Goal: Information Seeking & Learning: Learn about a topic

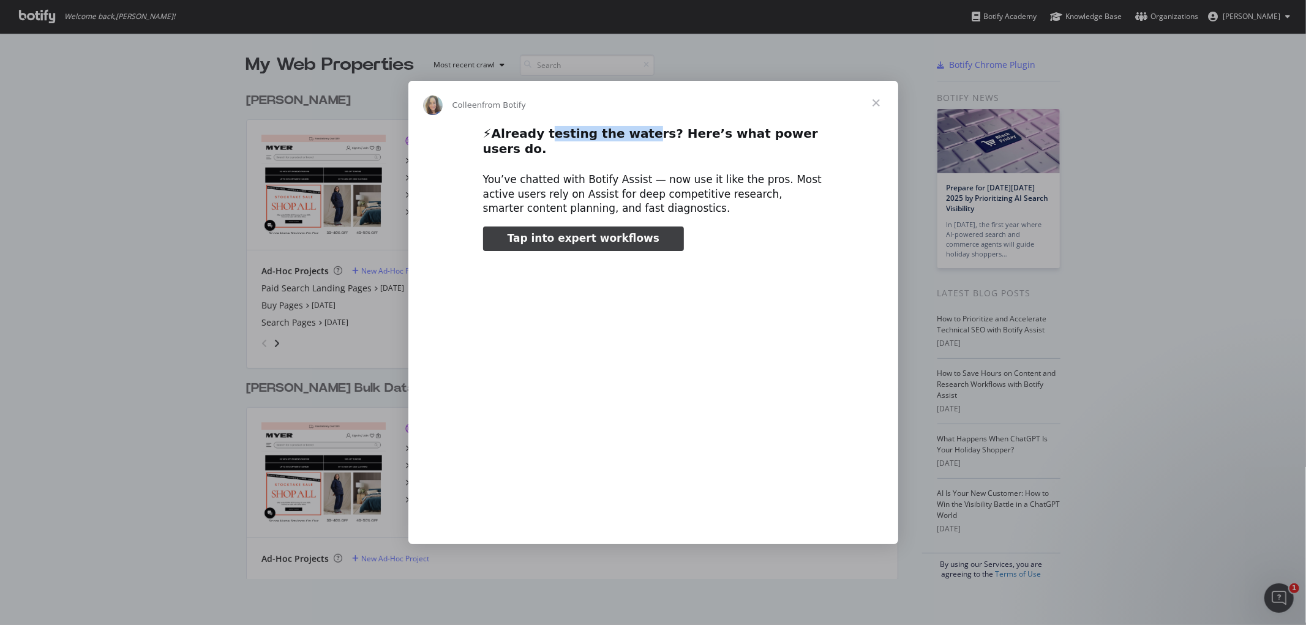
drag, startPoint x: 554, startPoint y: 147, endPoint x: 640, endPoint y: 151, distance: 86.4
click at [639, 151] on h2 "⚡ Already testing the waters? Here’s what power users do." at bounding box center [653, 145] width 340 height 38
click at [694, 144] on b "Already testing the waters? Here’s what power users do." at bounding box center [650, 141] width 335 height 30
click at [595, 234] on span "Tap into expert workflows" at bounding box center [584, 238] width 152 height 12
type input "1674953"
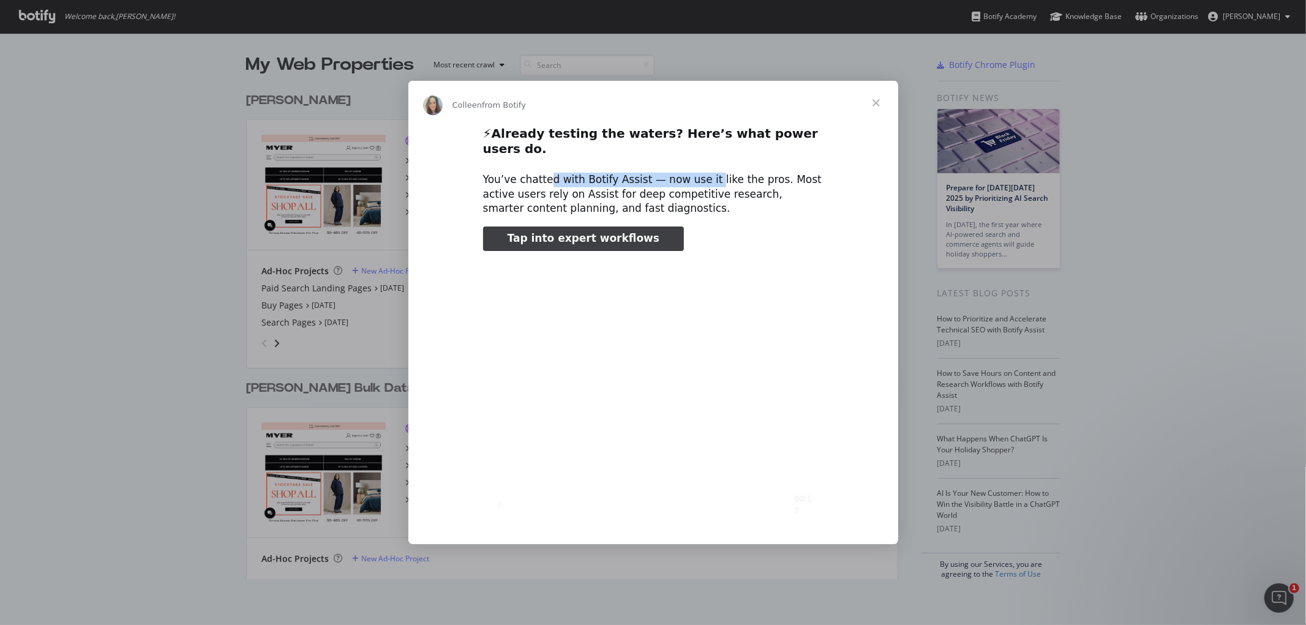
drag, startPoint x: 546, startPoint y: 175, endPoint x: 695, endPoint y: 173, distance: 149.4
click at [695, 173] on div "You’ve chatted with Botify Assist — now use it like the pros. Most active users…" at bounding box center [653, 194] width 340 height 43
drag, startPoint x: 556, startPoint y: 188, endPoint x: 614, endPoint y: 190, distance: 58.2
click at [614, 190] on div "You’ve chatted with Botify Assist — now use it like the pros. Most active users…" at bounding box center [653, 194] width 340 height 43
click at [873, 111] on span "Close" at bounding box center [876, 103] width 44 height 44
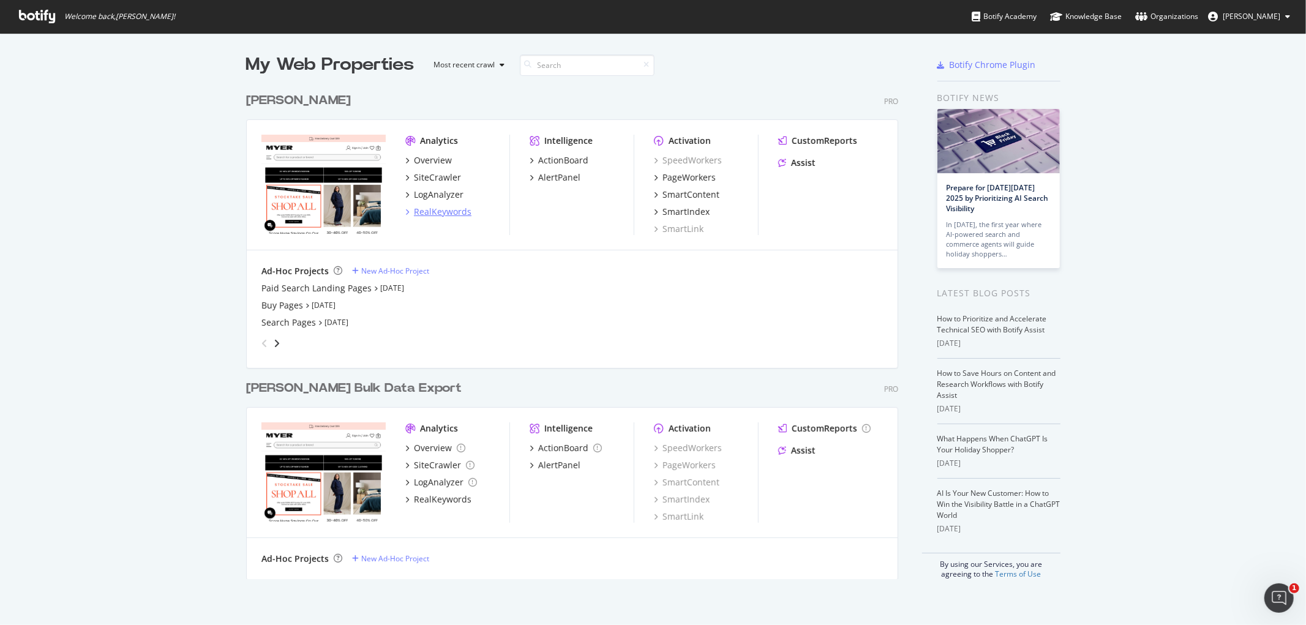
click at [438, 209] on div "RealKeywords" at bounding box center [443, 212] width 58 height 12
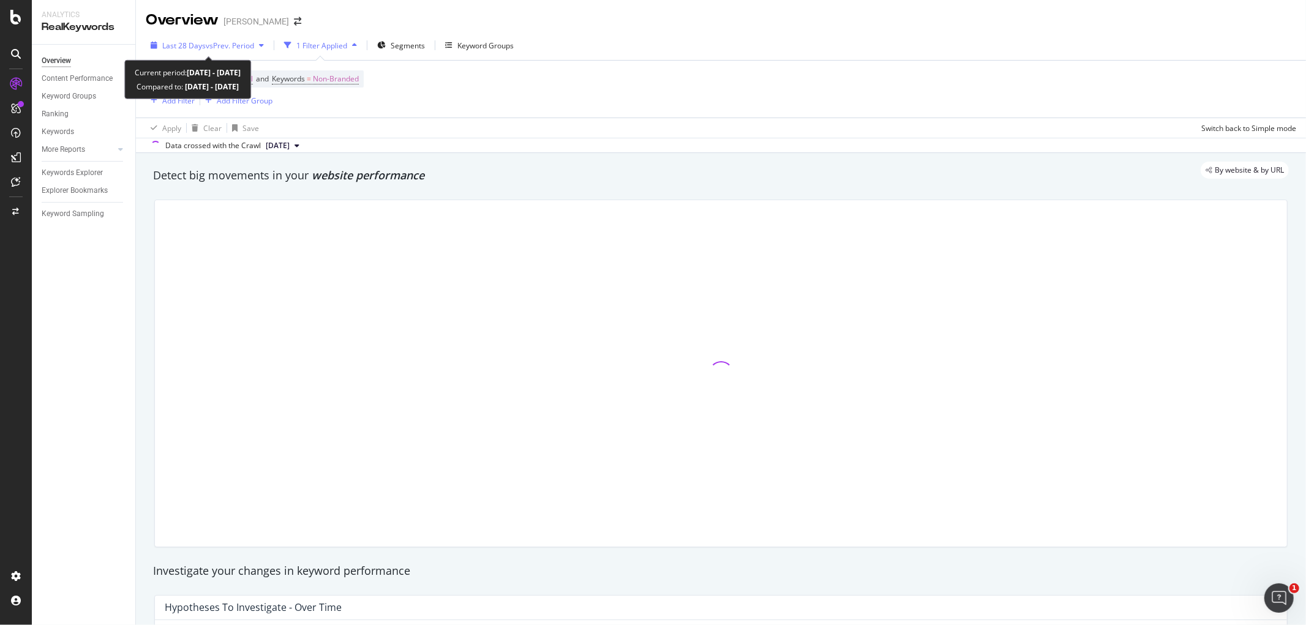
click at [217, 48] on span "vs Prev. Period" at bounding box center [230, 45] width 48 height 10
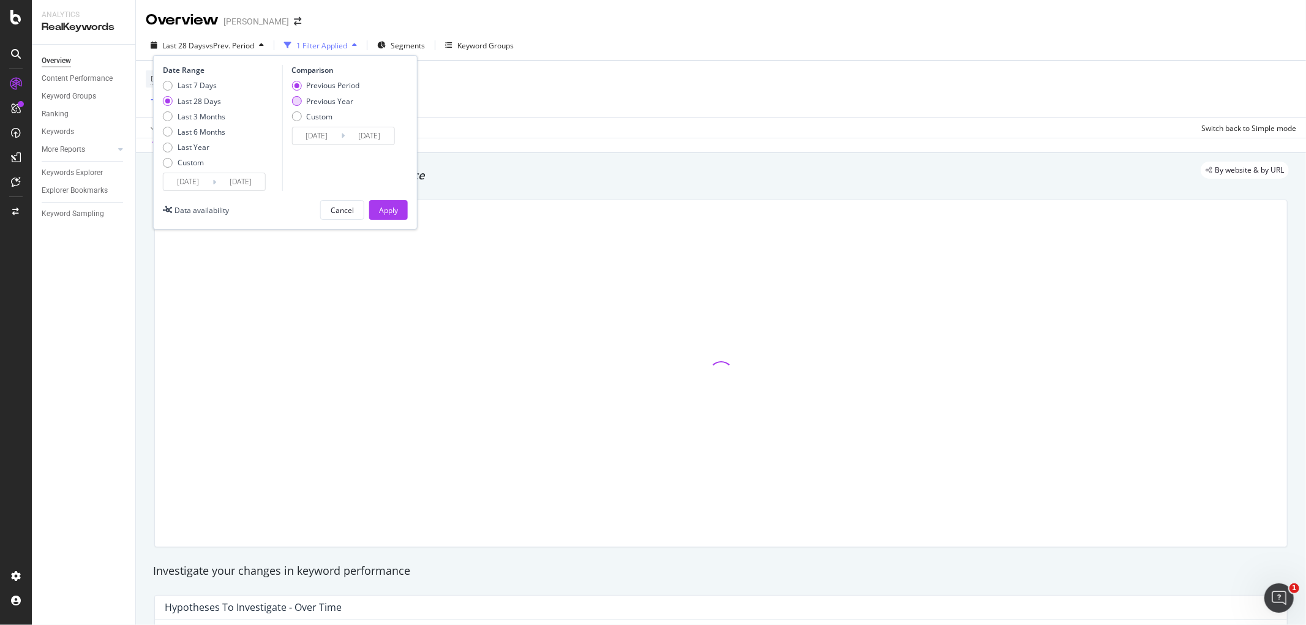
click at [298, 102] on div "Previous Year" at bounding box center [296, 101] width 10 height 10
type input "[DATE]"
click at [387, 204] on div "Apply" at bounding box center [388, 210] width 19 height 18
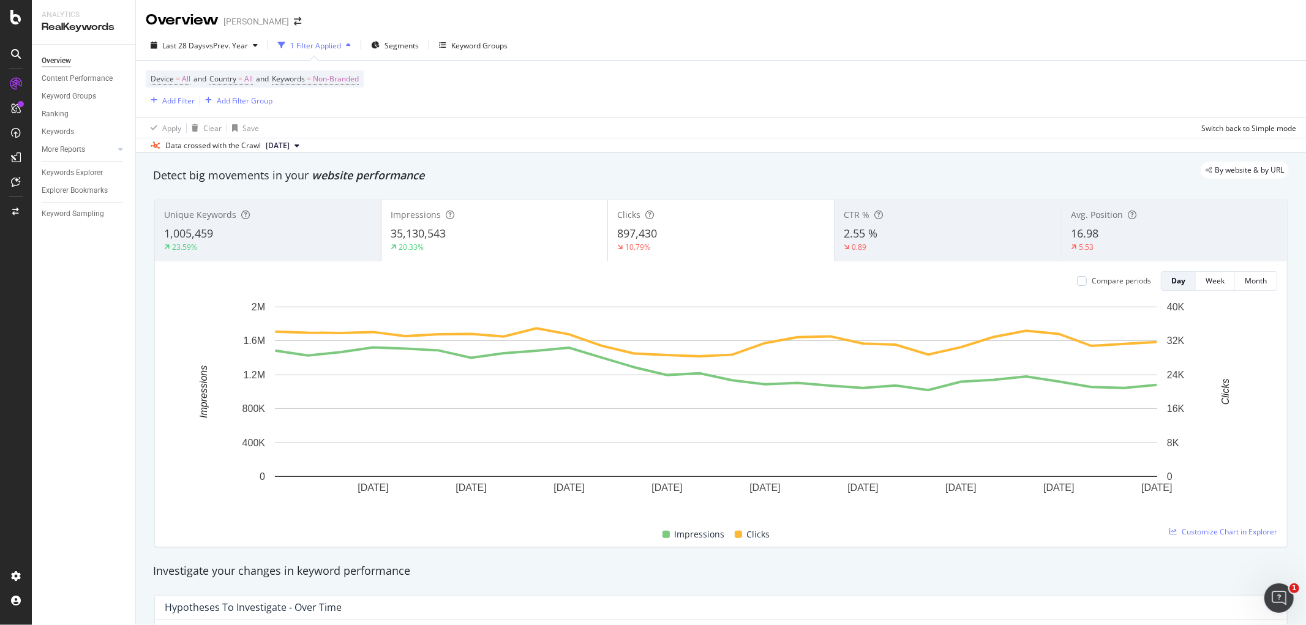
click at [461, 236] on div "35,130,543" at bounding box center [495, 234] width 208 height 16
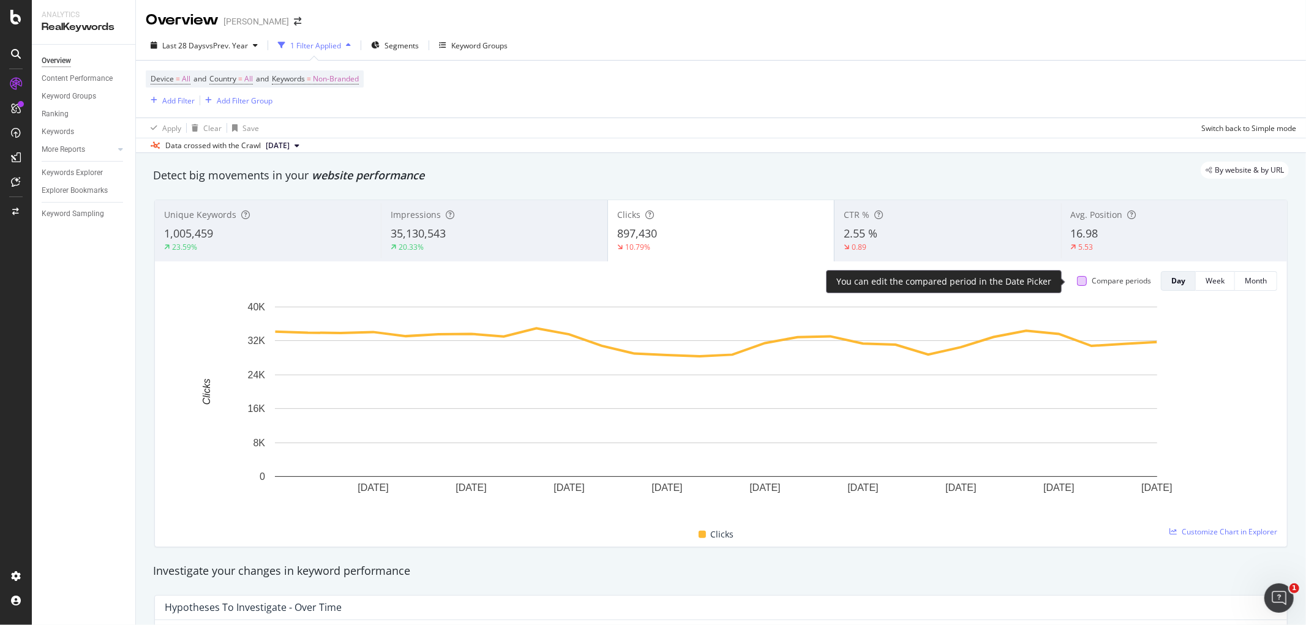
click at [1077, 282] on div at bounding box center [1082, 281] width 10 height 10
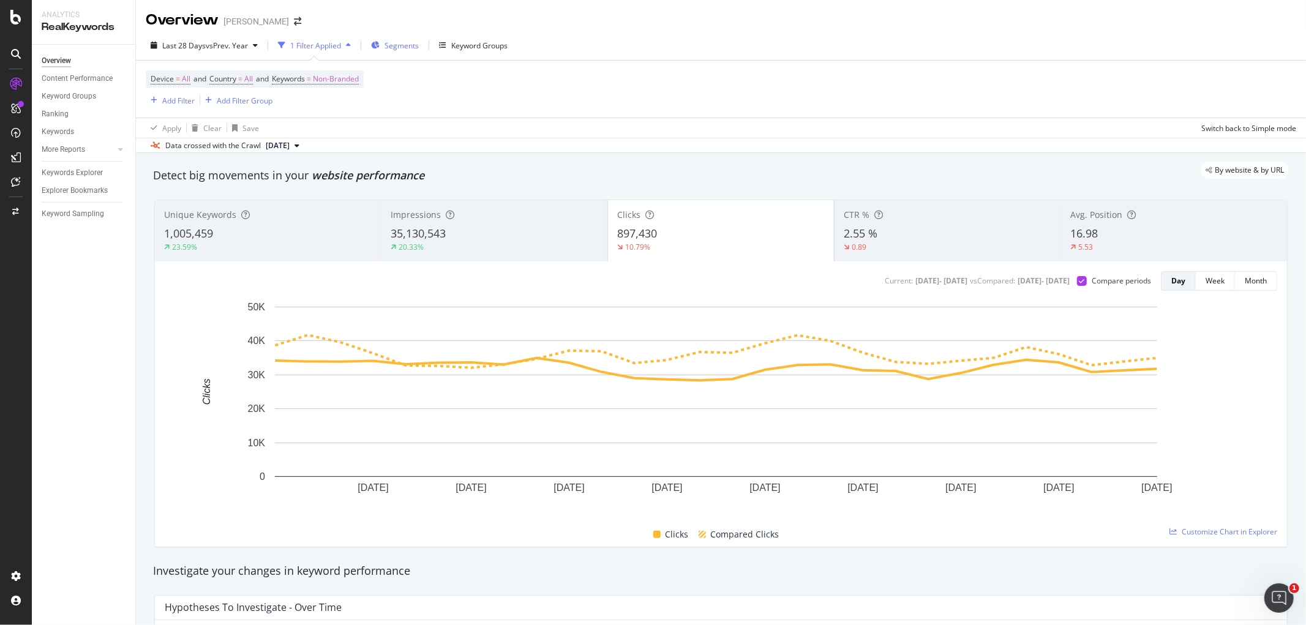
click at [378, 50] on div "Segments" at bounding box center [395, 45] width 48 height 18
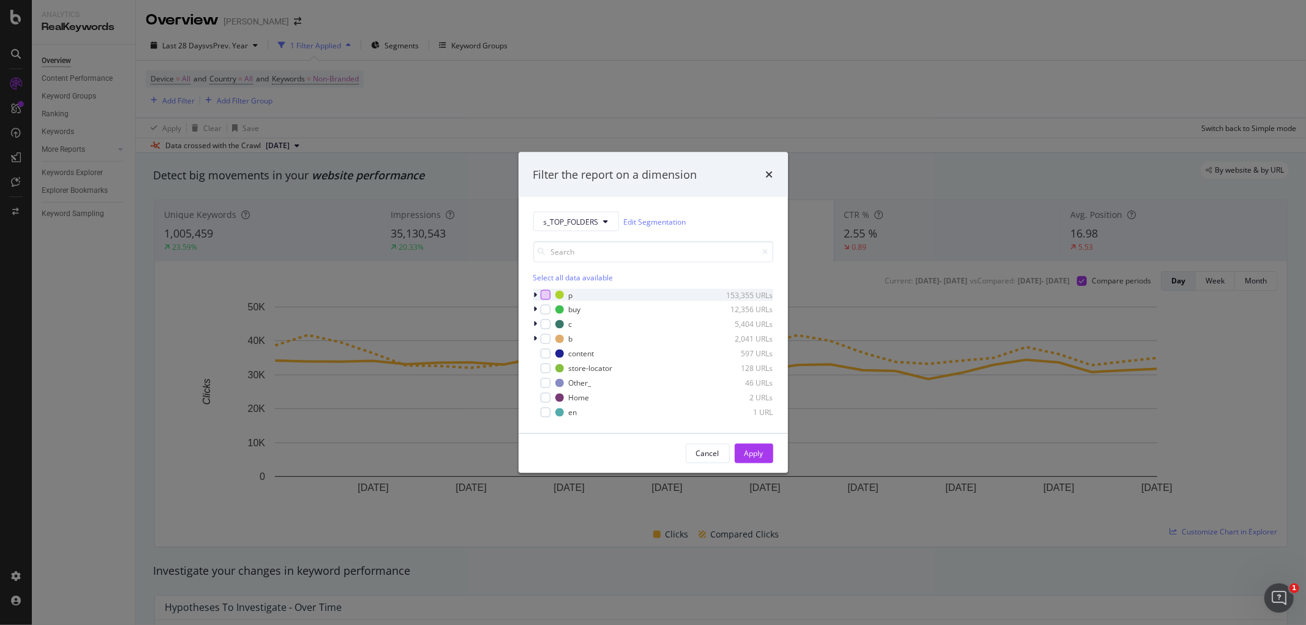
click at [545, 292] on div "modal" at bounding box center [546, 295] width 10 height 10
click at [759, 453] on div "Apply" at bounding box center [754, 453] width 19 height 10
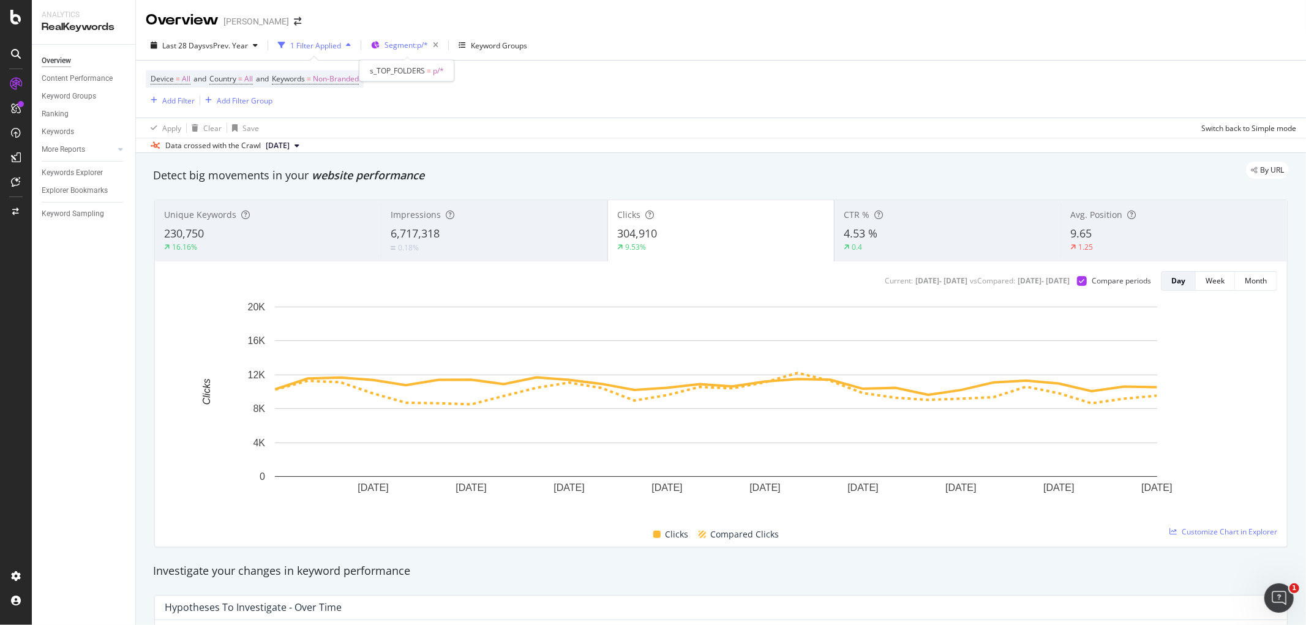
click at [405, 47] on span "Segment: p/*" at bounding box center [406, 45] width 43 height 10
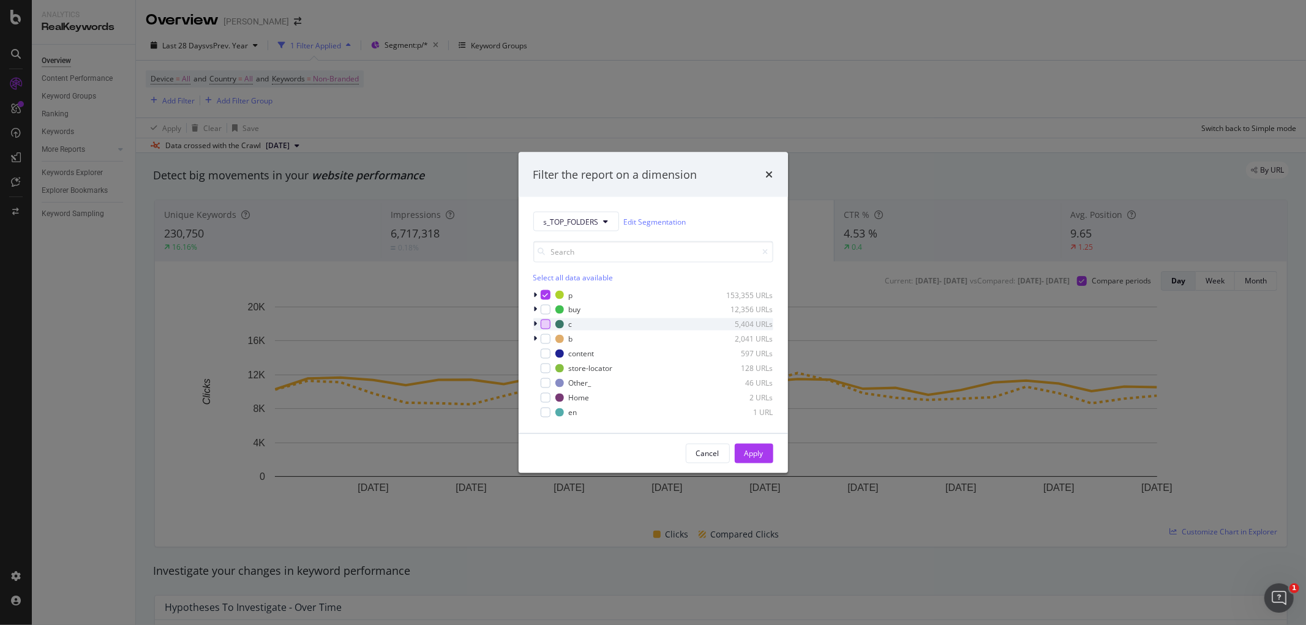
click at [541, 326] on div "modal" at bounding box center [546, 325] width 10 height 10
click at [545, 298] on icon "modal" at bounding box center [545, 295] width 6 height 6
click at [747, 453] on div "Apply" at bounding box center [754, 453] width 19 height 10
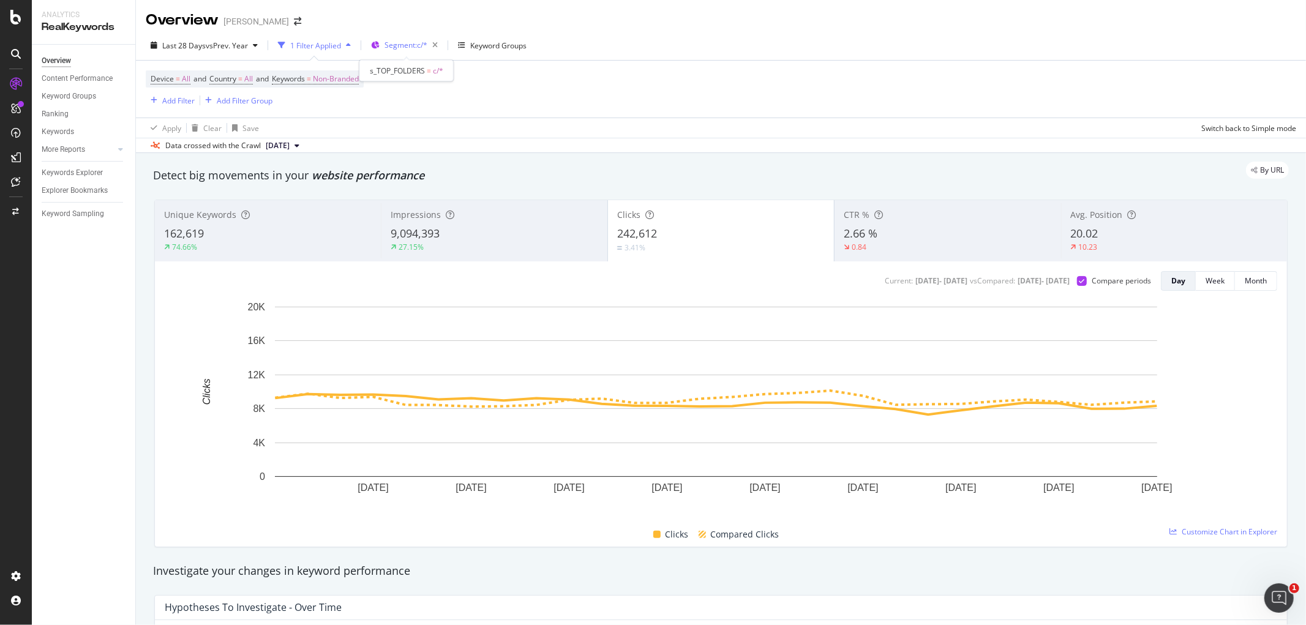
click at [391, 47] on span "Segment: c/*" at bounding box center [406, 45] width 43 height 10
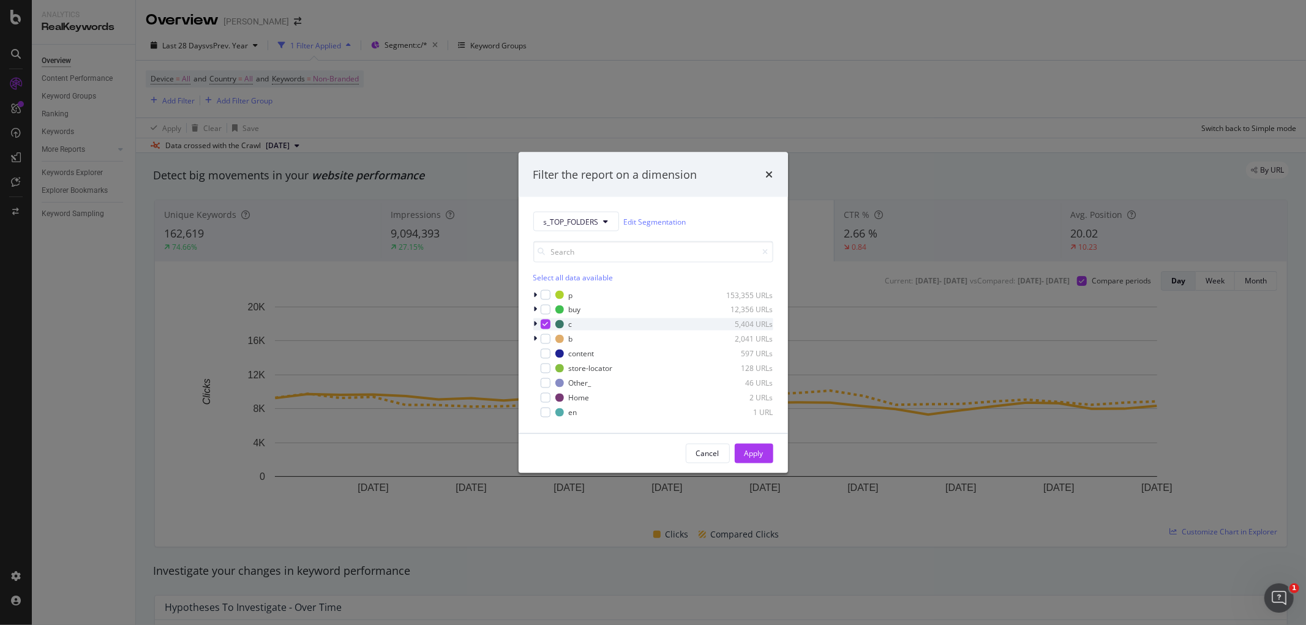
click at [541, 325] on div "modal" at bounding box center [546, 325] width 10 height 10
click at [548, 338] on div "modal" at bounding box center [546, 339] width 10 height 10
click at [743, 452] on button "Apply" at bounding box center [754, 454] width 39 height 20
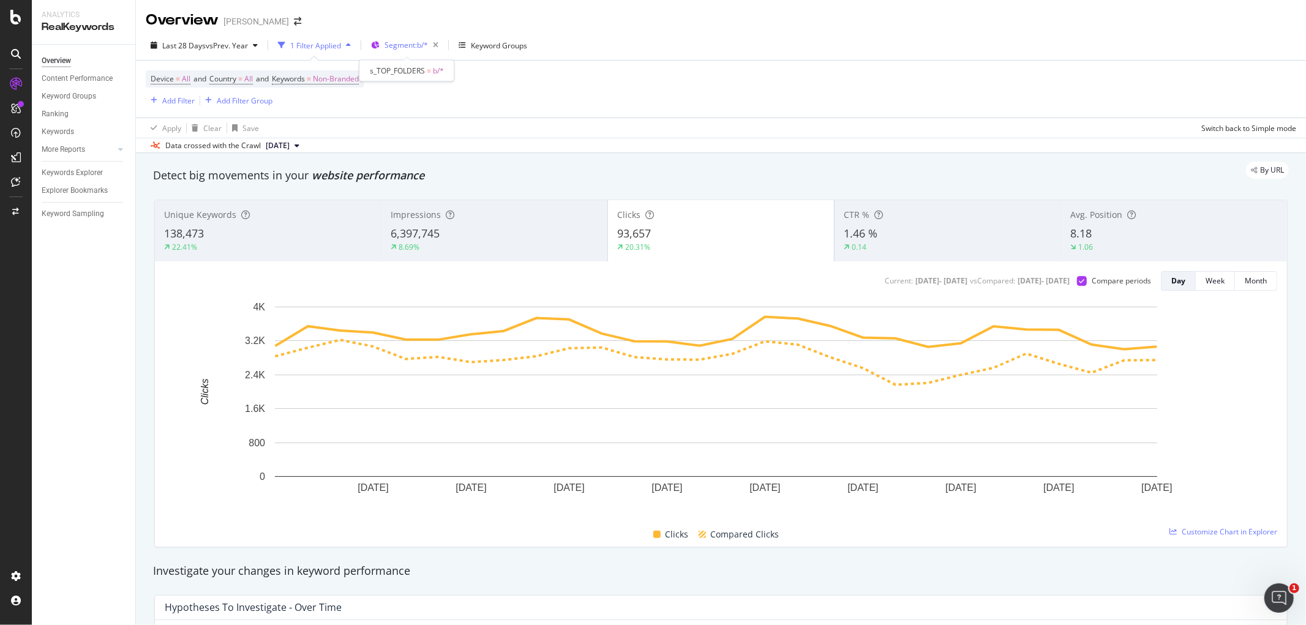
click at [402, 45] on span "Segment: b/*" at bounding box center [406, 45] width 43 height 10
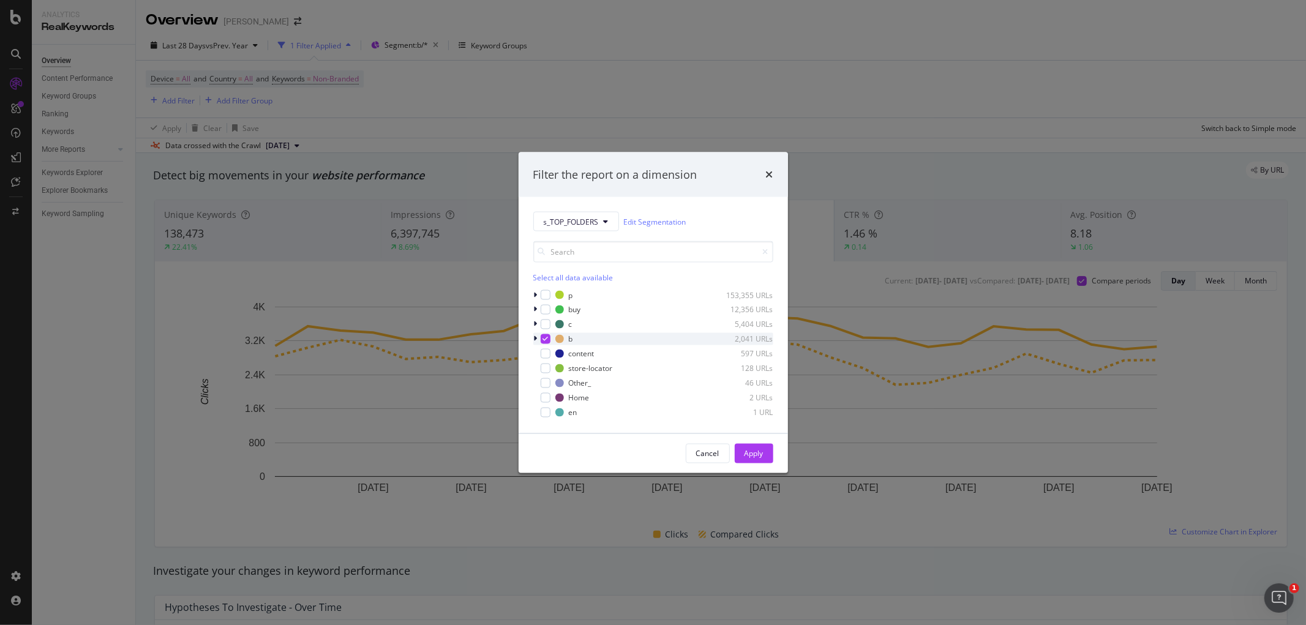
click at [548, 339] on div "modal" at bounding box center [546, 339] width 10 height 10
click at [549, 351] on div "modal" at bounding box center [546, 354] width 10 height 10
click at [763, 449] on div "Apply" at bounding box center [754, 453] width 19 height 10
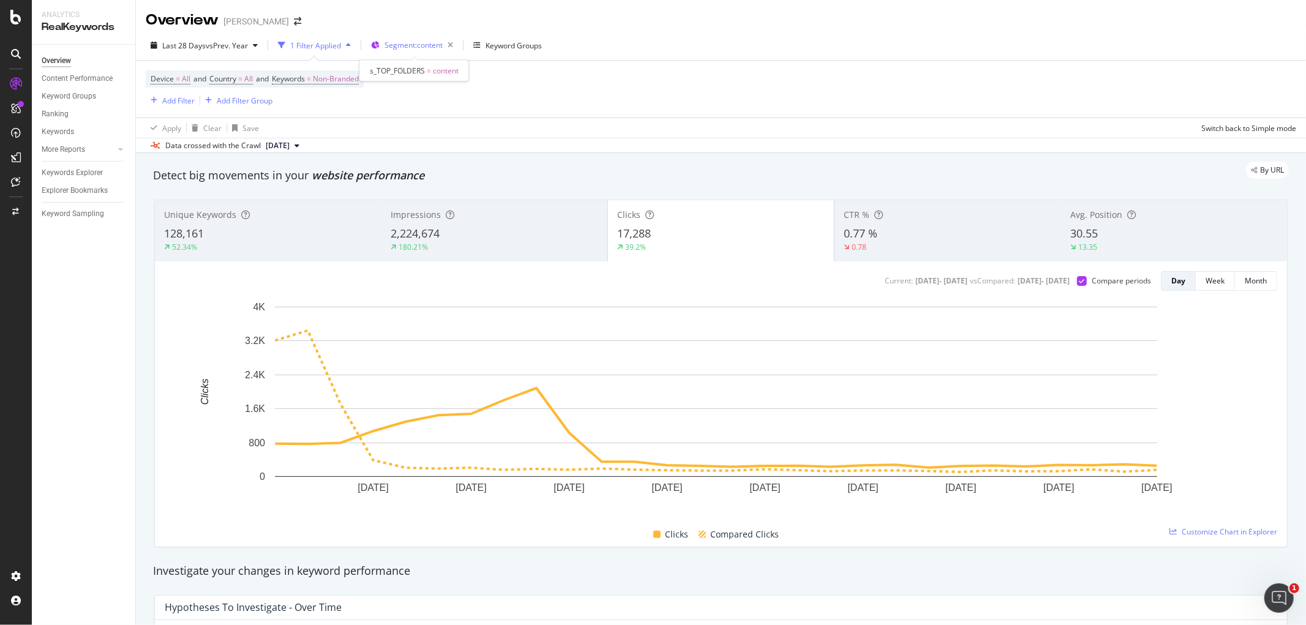
click at [421, 45] on span "Segment: content" at bounding box center [414, 45] width 58 height 10
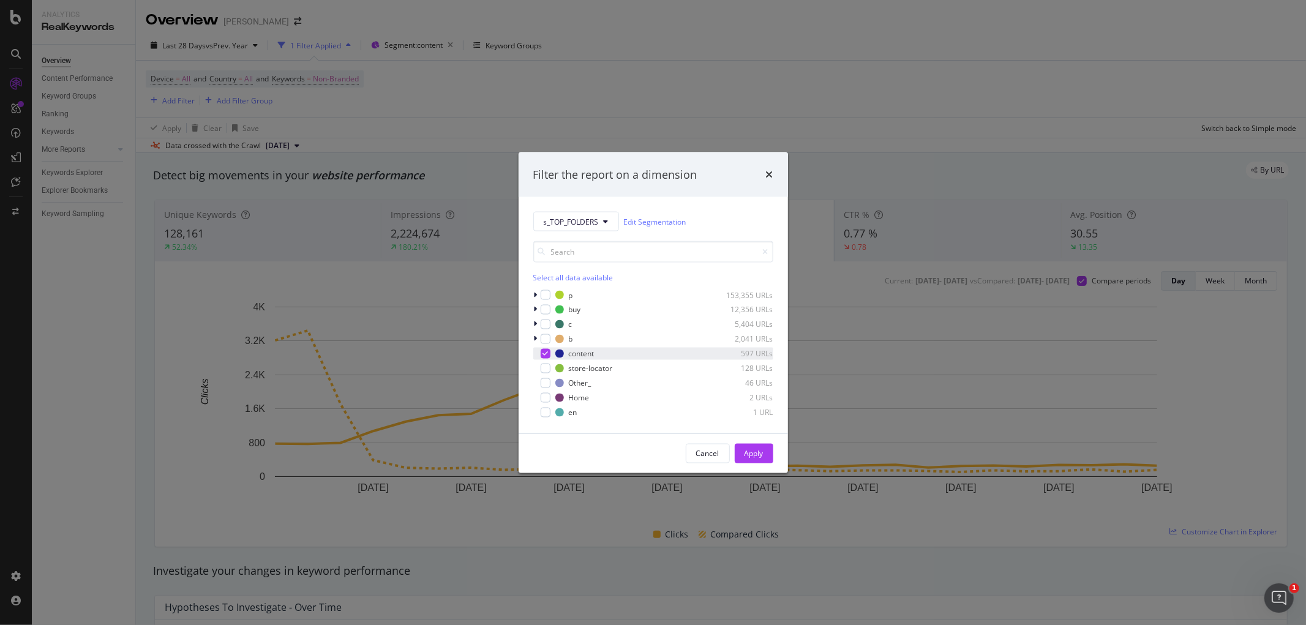
click at [548, 353] on div "modal" at bounding box center [546, 354] width 10 height 10
click at [546, 307] on div "modal" at bounding box center [546, 310] width 10 height 10
click at [746, 447] on div "Apply" at bounding box center [754, 454] width 19 height 18
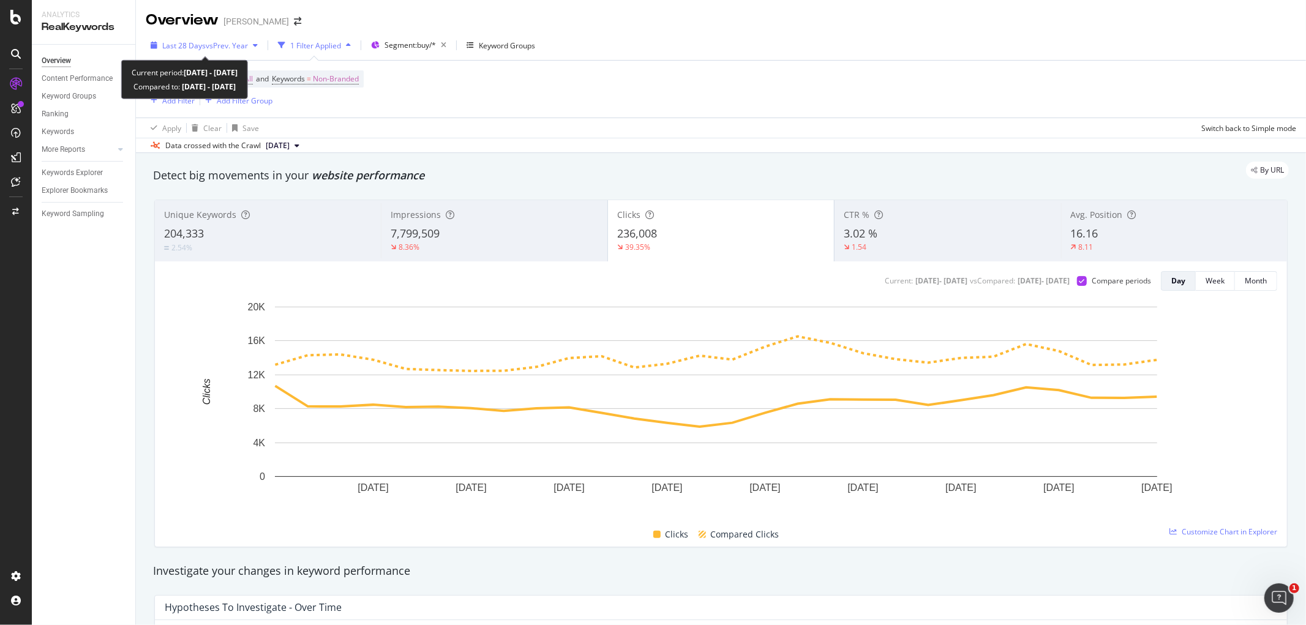
click at [223, 43] on span "vs Prev. Year" at bounding box center [227, 45] width 42 height 10
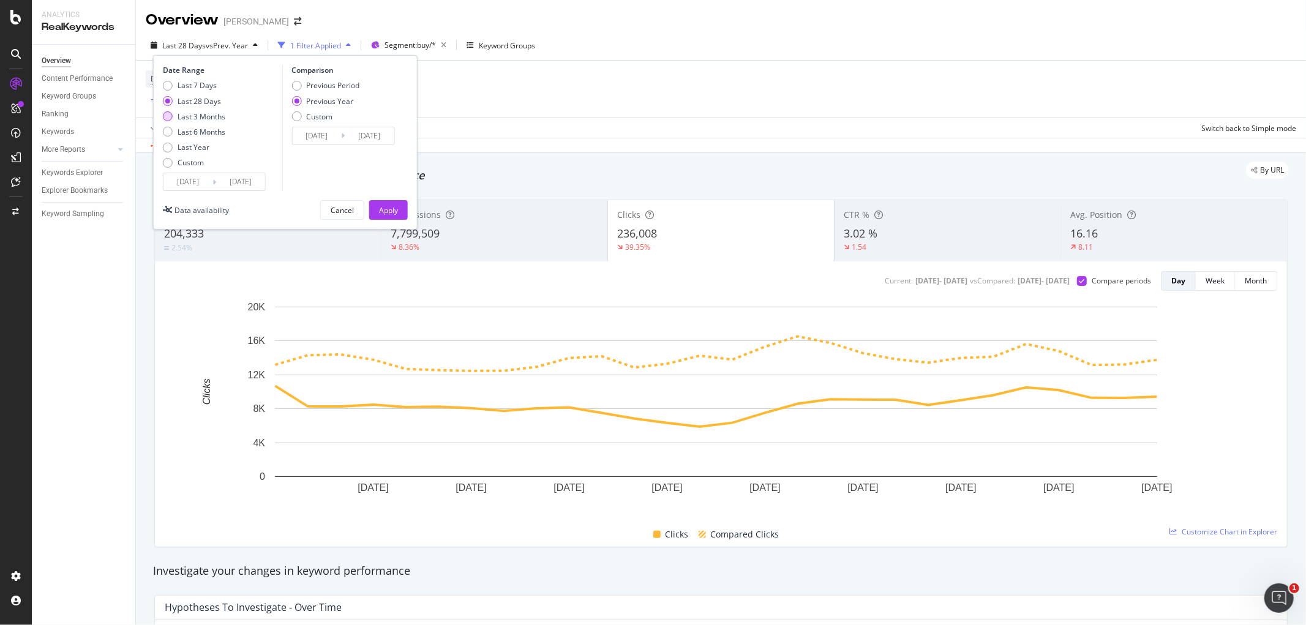
click at [169, 118] on div "Last 3 Months" at bounding box center [168, 116] width 10 height 10
type input "[DATE]"
click at [381, 208] on div "Apply" at bounding box center [388, 210] width 19 height 10
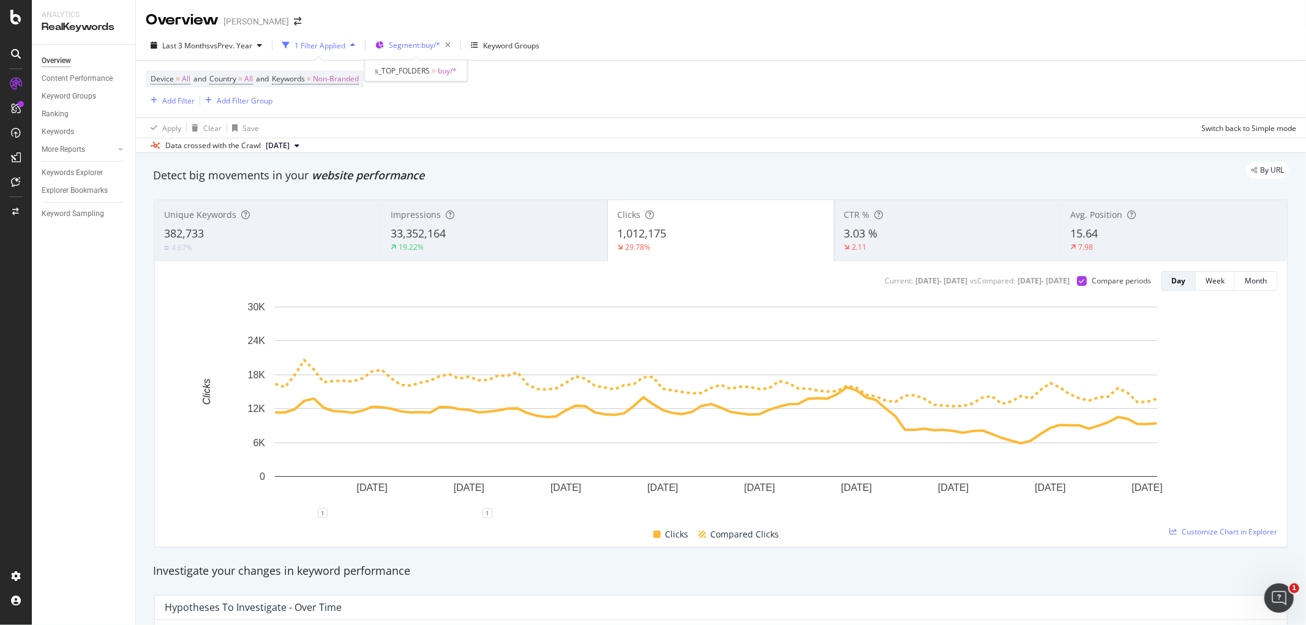
click at [417, 47] on span "Segment: buy/*" at bounding box center [414, 45] width 51 height 10
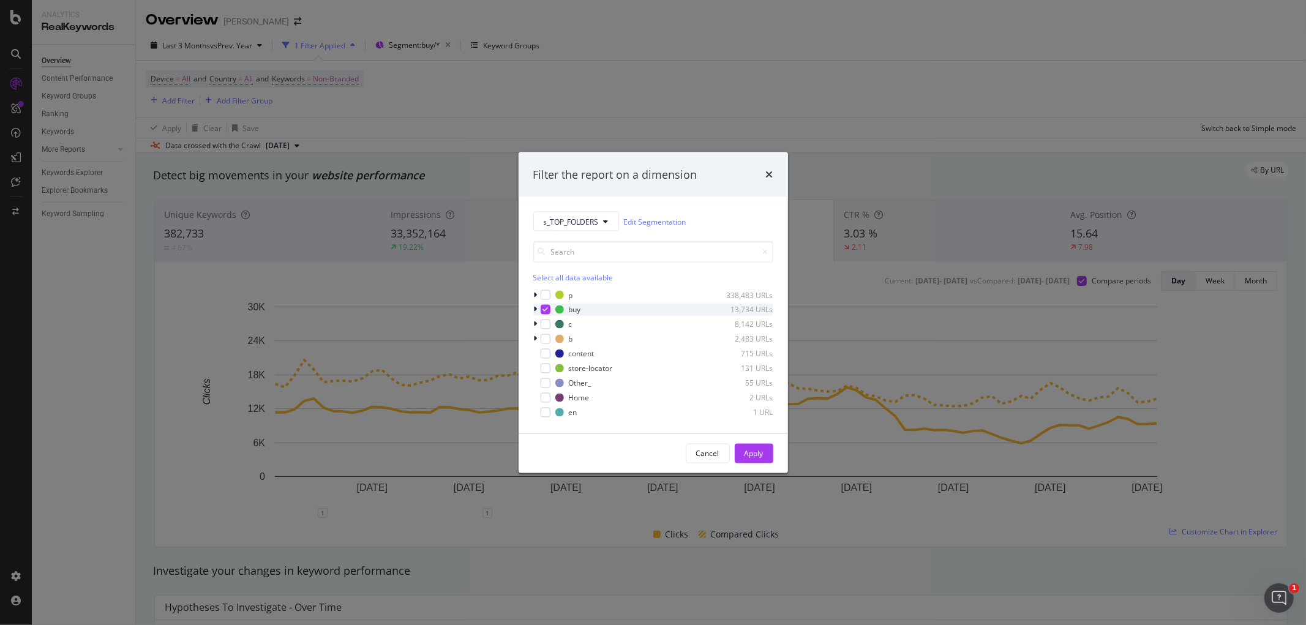
click at [545, 309] on icon "modal" at bounding box center [545, 310] width 6 height 6
click at [546, 298] on div "modal" at bounding box center [546, 295] width 10 height 10
click at [759, 451] on div "Apply" at bounding box center [754, 453] width 19 height 10
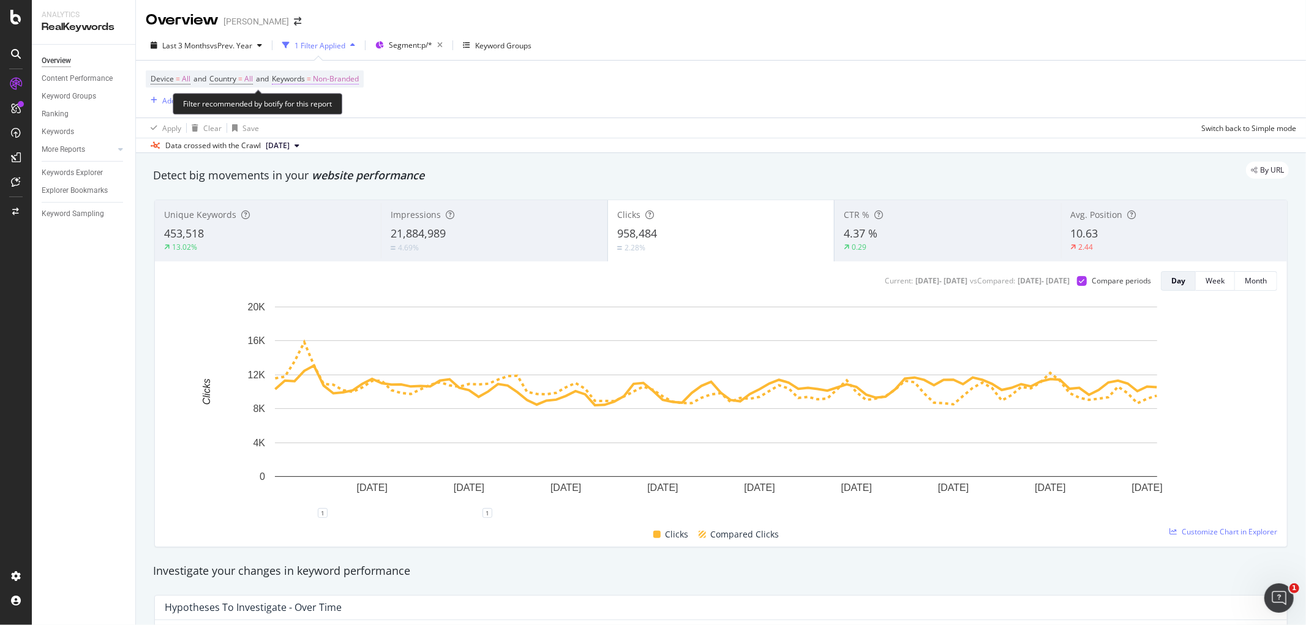
click at [319, 78] on span "Keywords = Non-Branded" at bounding box center [315, 78] width 87 height 11
click at [326, 111] on span "Non-Branded" at bounding box center [315, 108] width 51 height 10
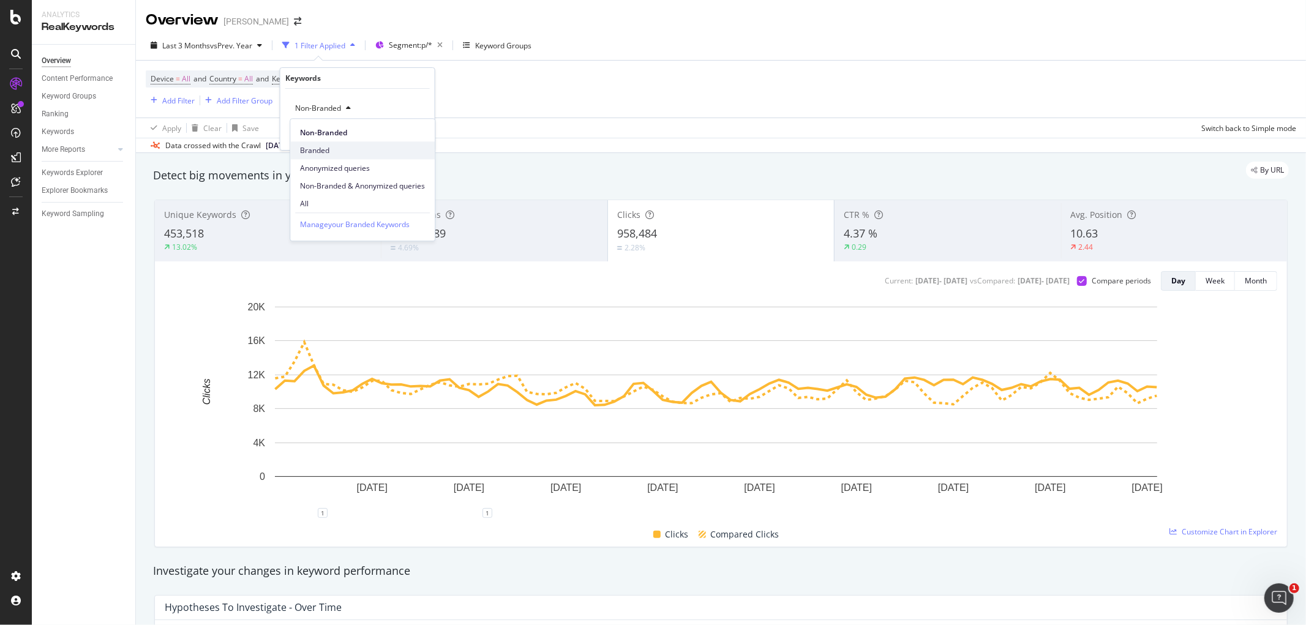
click at [326, 149] on span "Branded" at bounding box center [362, 150] width 125 height 11
click at [411, 135] on div "Apply" at bounding box center [415, 134] width 19 height 10
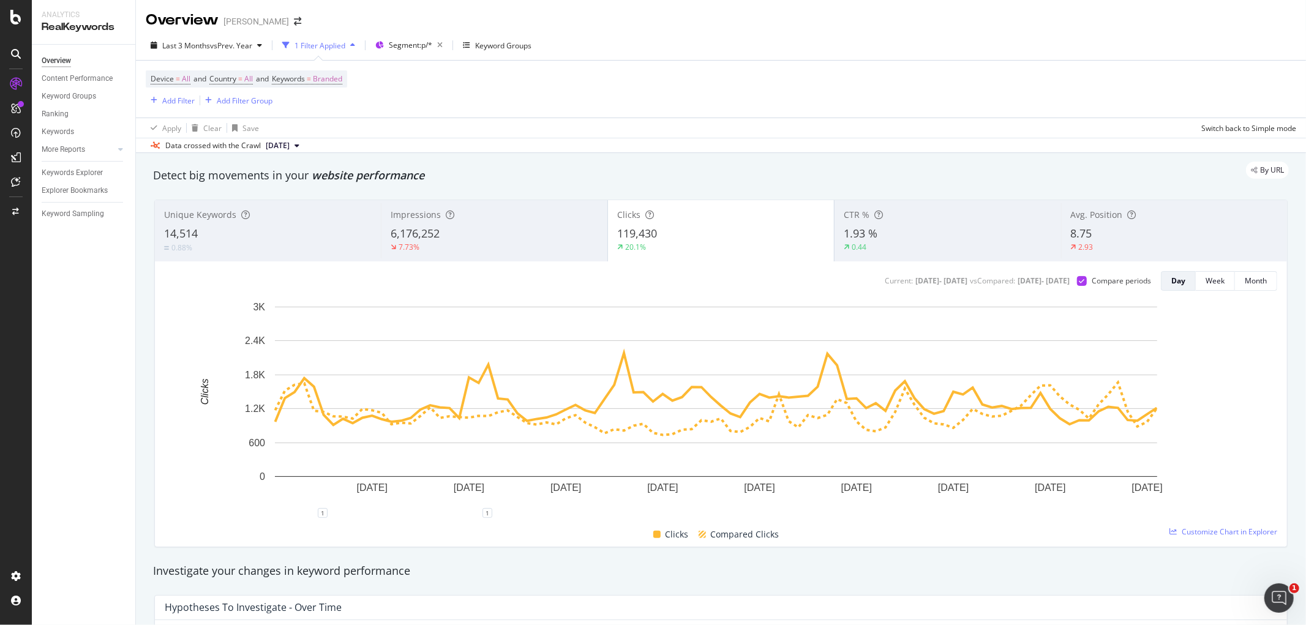
click at [64, 23] on div "RealKeywords" at bounding box center [84, 27] width 84 height 14
click at [17, 15] on icon at bounding box center [15, 17] width 11 height 15
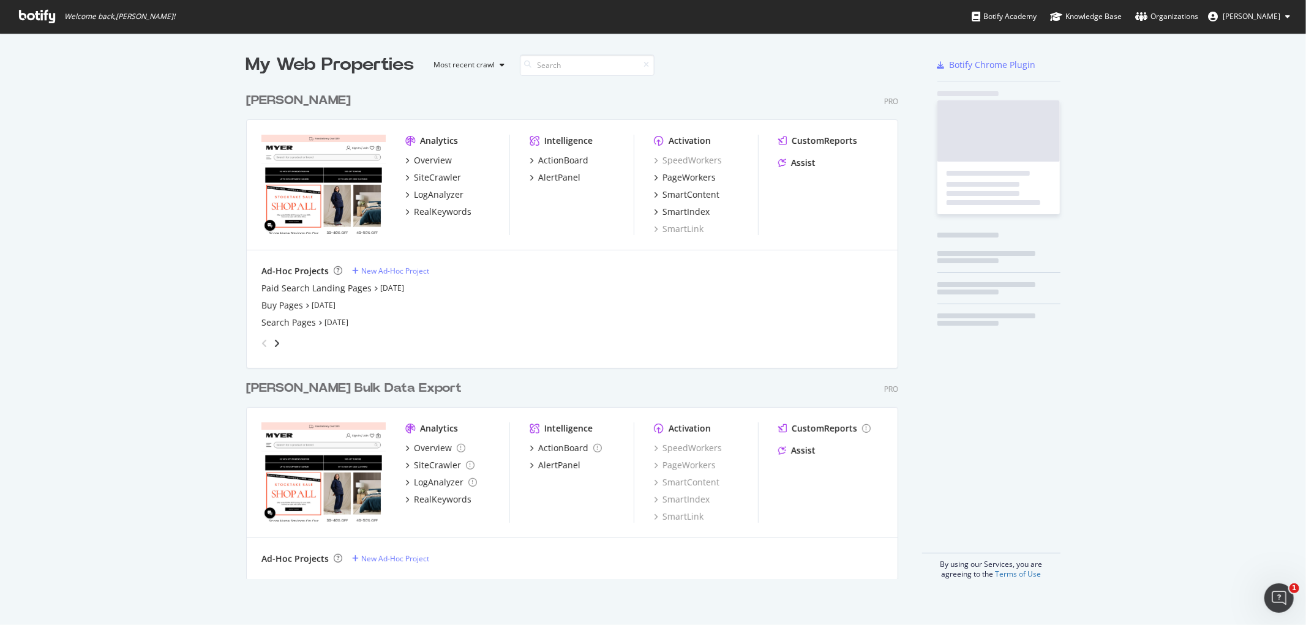
scroll to position [615, 1286]
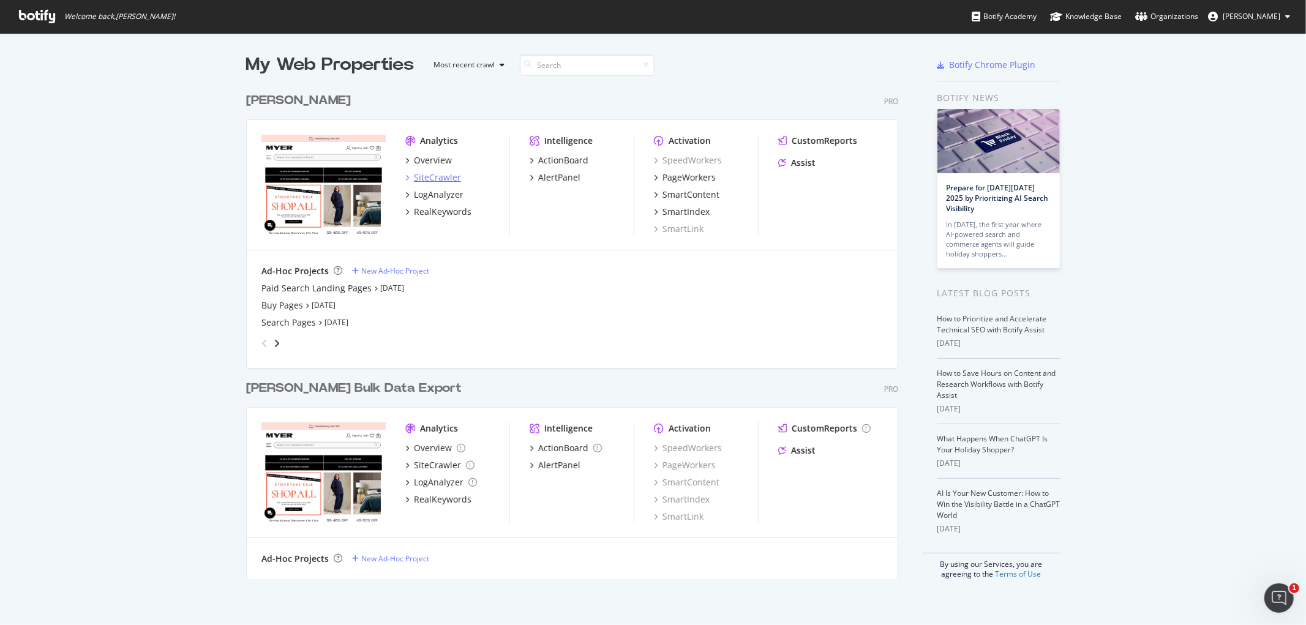
click at [431, 173] on div "SiteCrawler" at bounding box center [437, 177] width 47 height 12
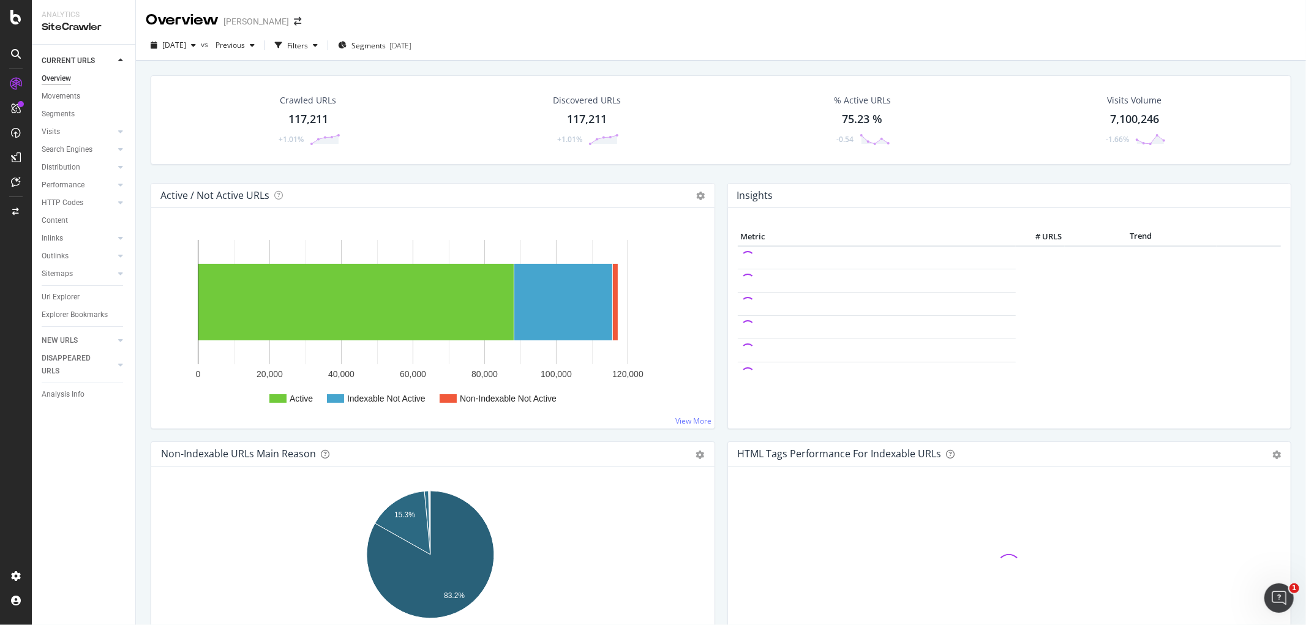
click at [605, 176] on div "Crawled URLs 117,211 +1.01% Discovered URLs 117,211 +1.01% % Active URLs 75.23 …" at bounding box center [720, 129] width 1153 height 108
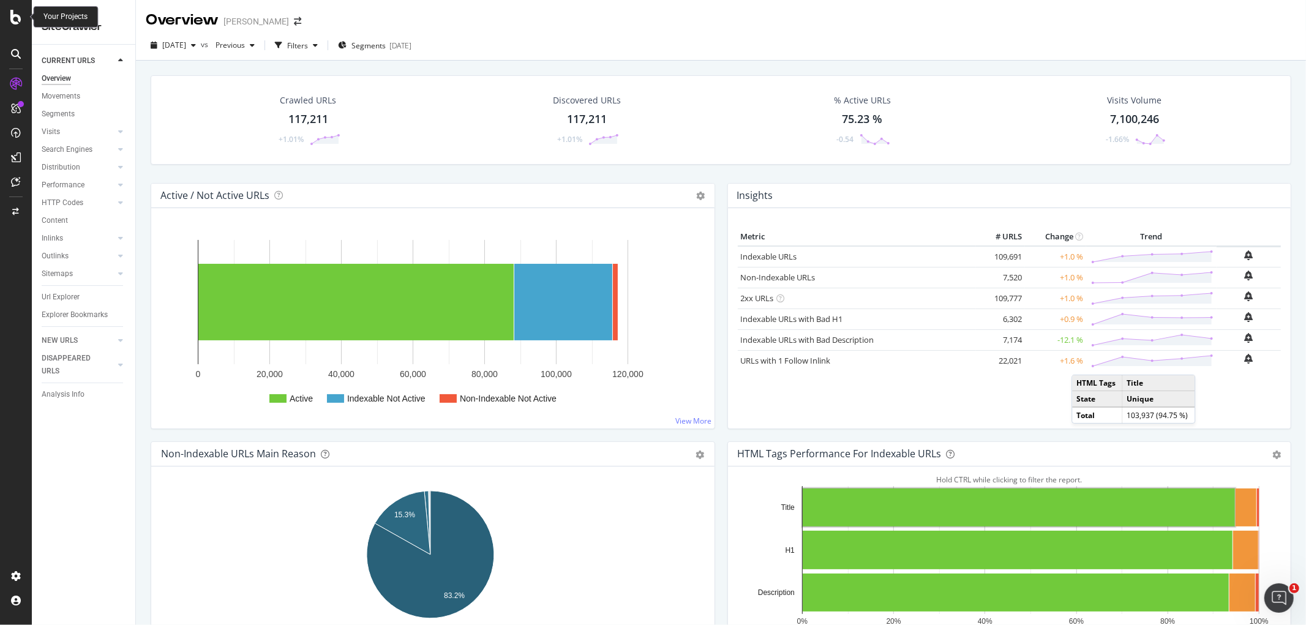
click at [13, 17] on icon at bounding box center [15, 17] width 11 height 15
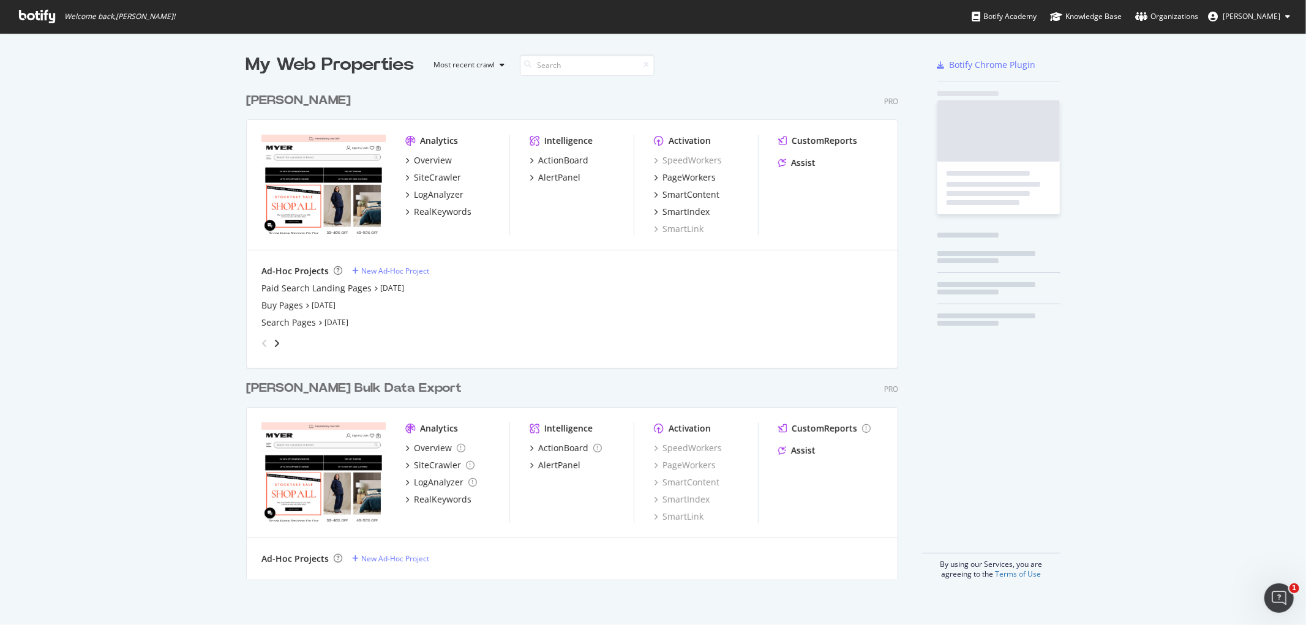
scroll to position [615, 1286]
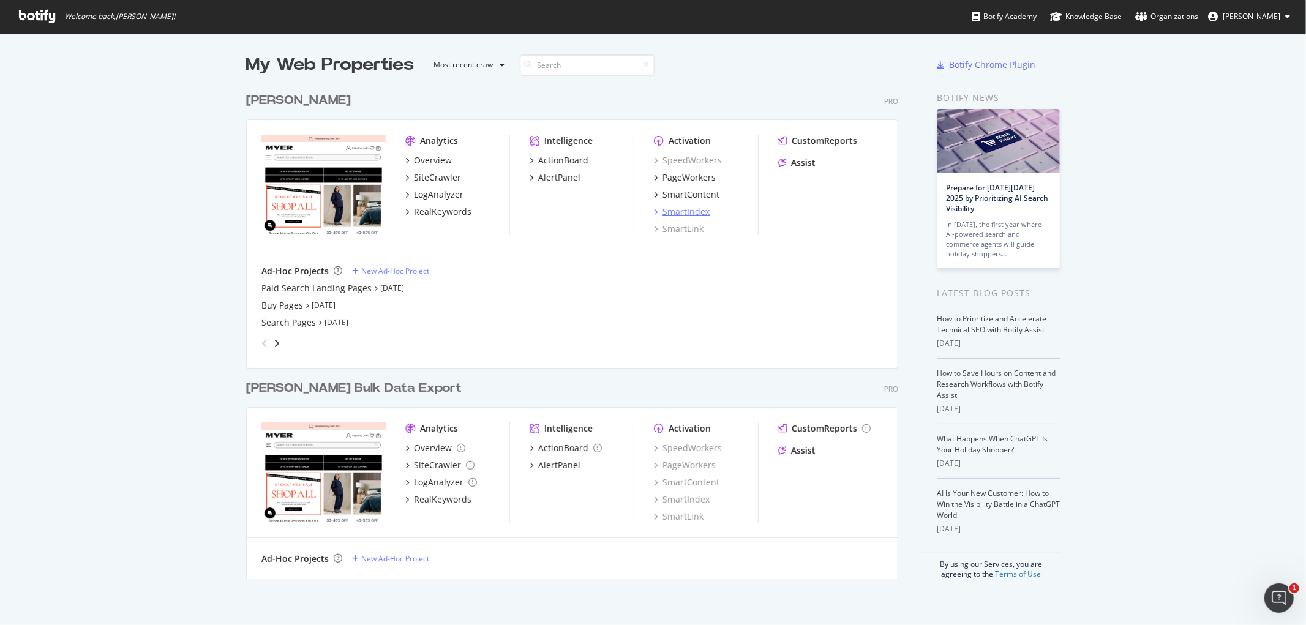
click at [694, 212] on div "SmartIndex" at bounding box center [685, 212] width 47 height 12
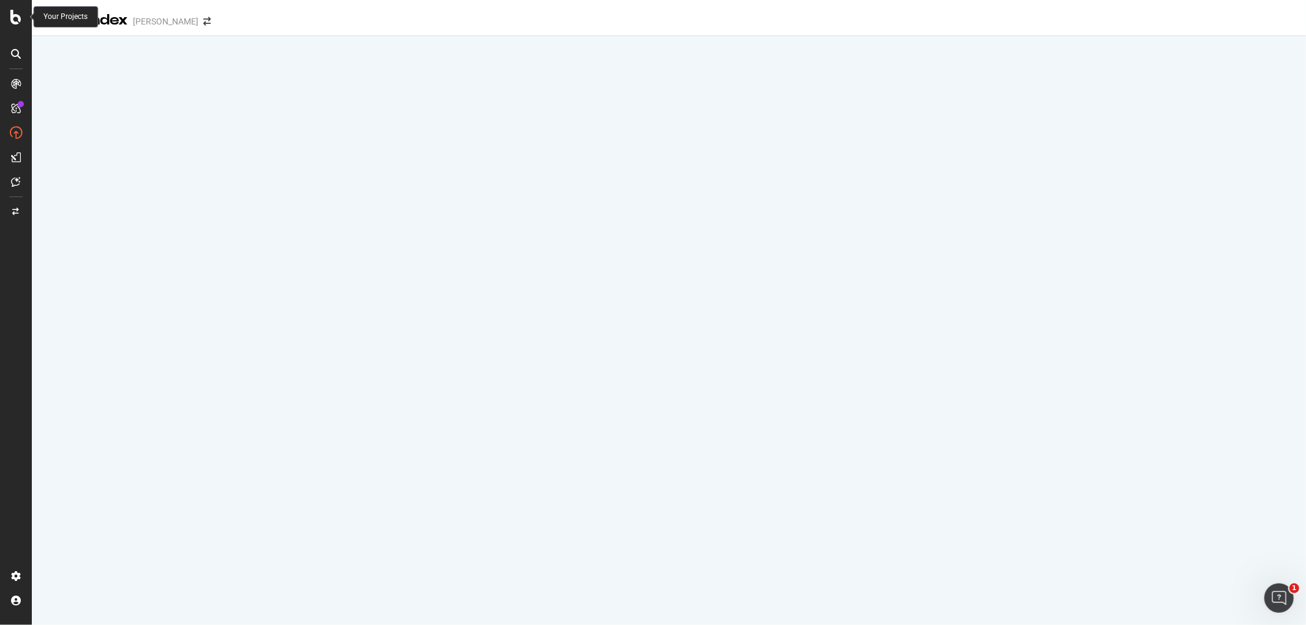
click at [17, 14] on icon at bounding box center [15, 17] width 11 height 15
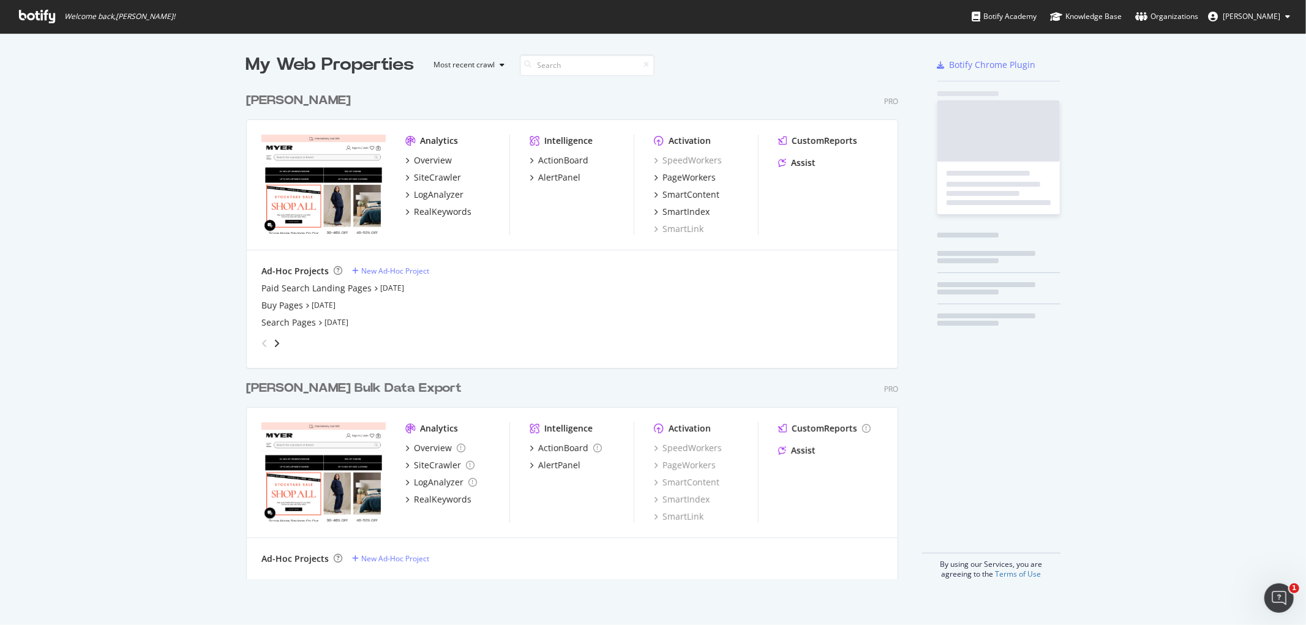
scroll to position [615, 1286]
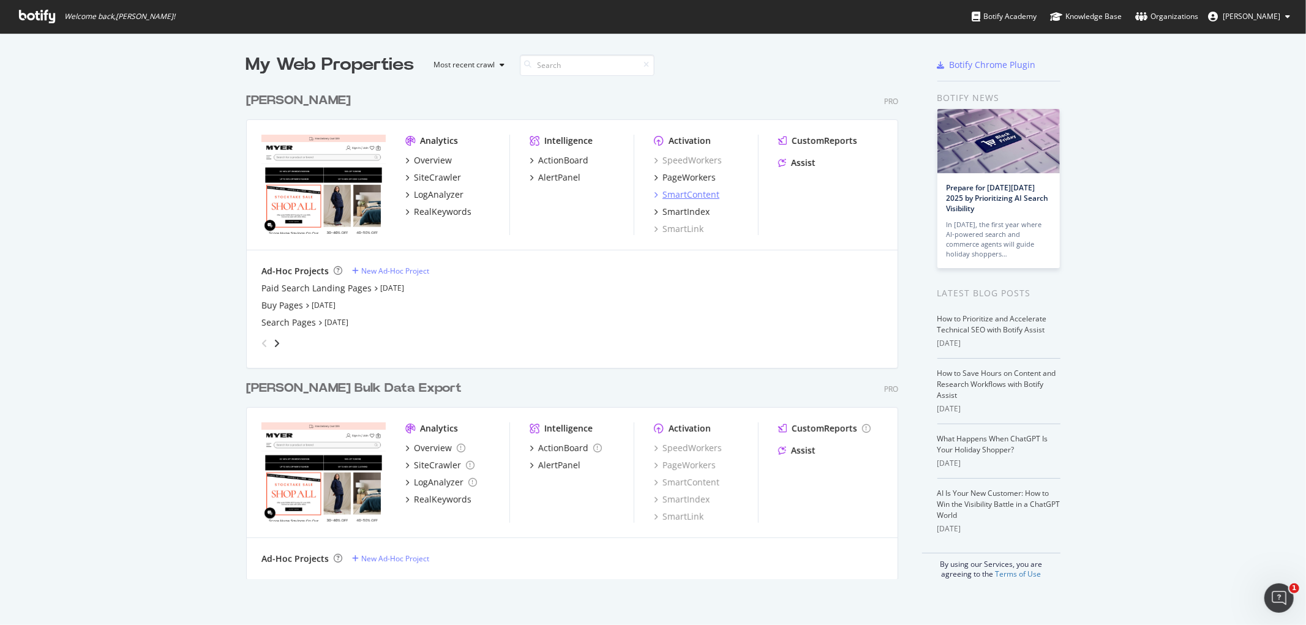
click at [696, 193] on div "SmartContent" at bounding box center [690, 195] width 57 height 12
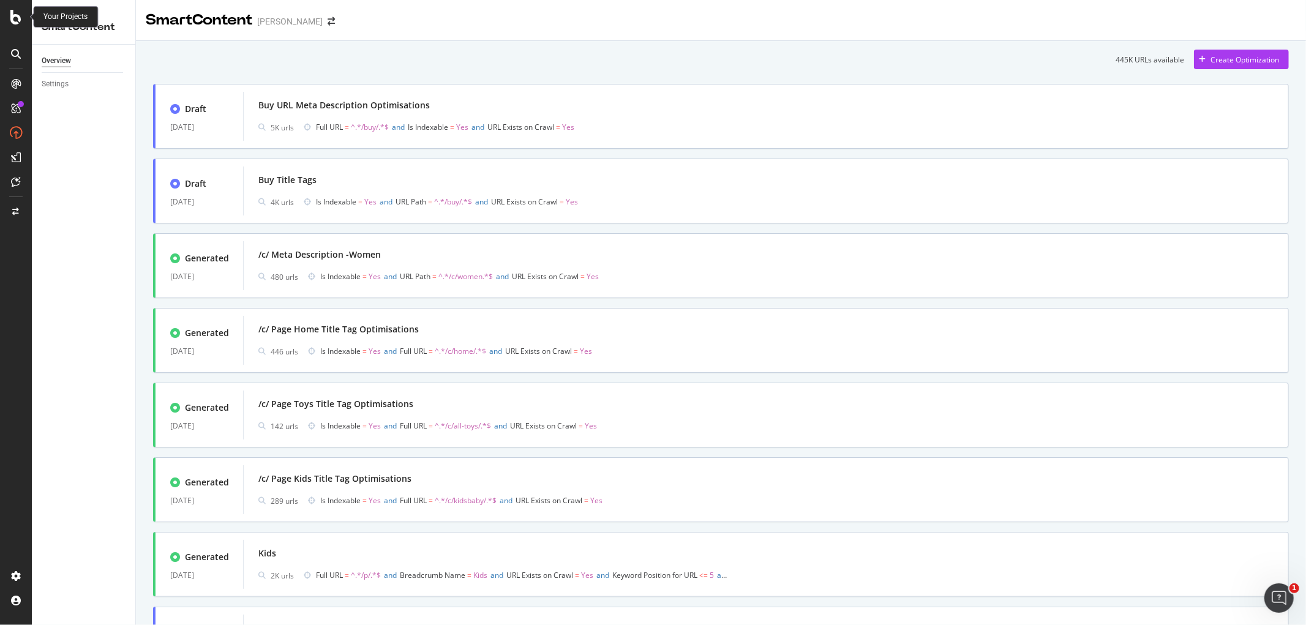
click at [13, 16] on icon at bounding box center [15, 17] width 11 height 15
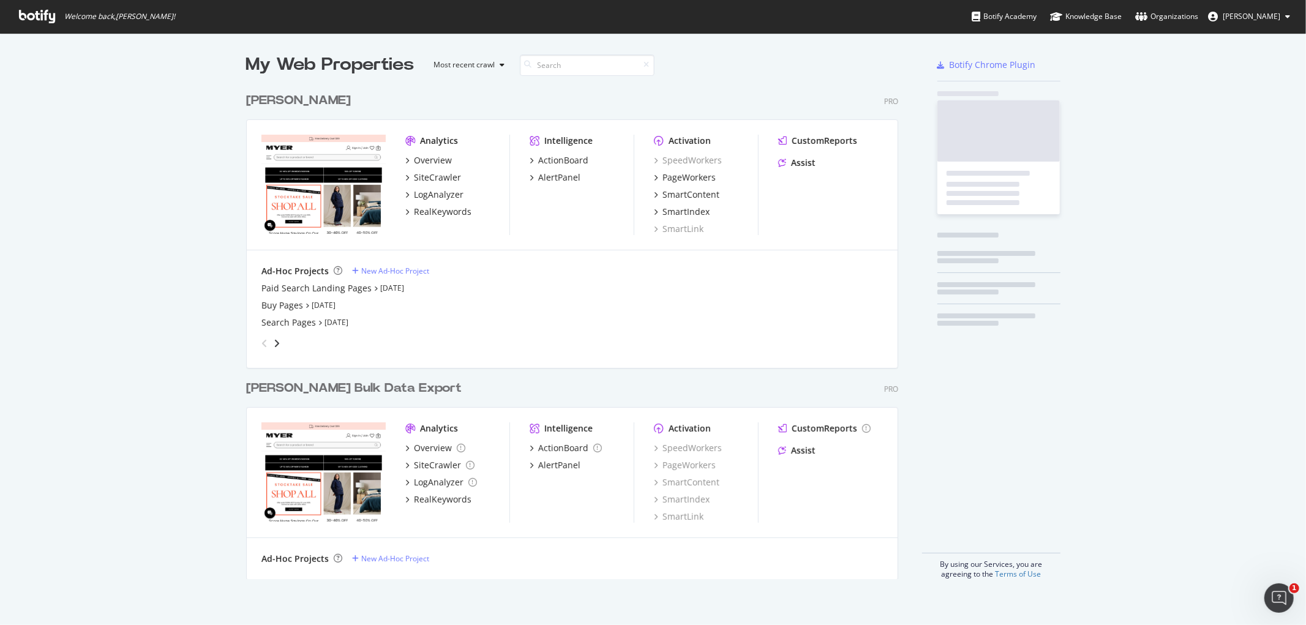
scroll to position [615, 1286]
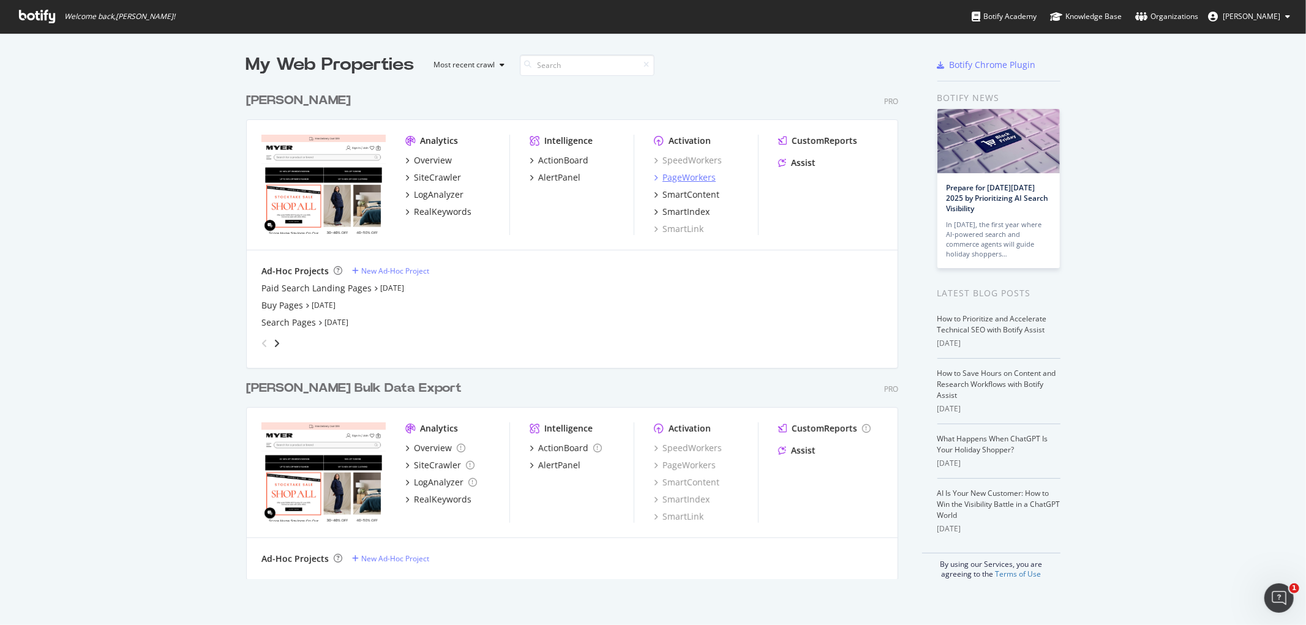
click at [699, 179] on div "PageWorkers" at bounding box center [688, 177] width 53 height 12
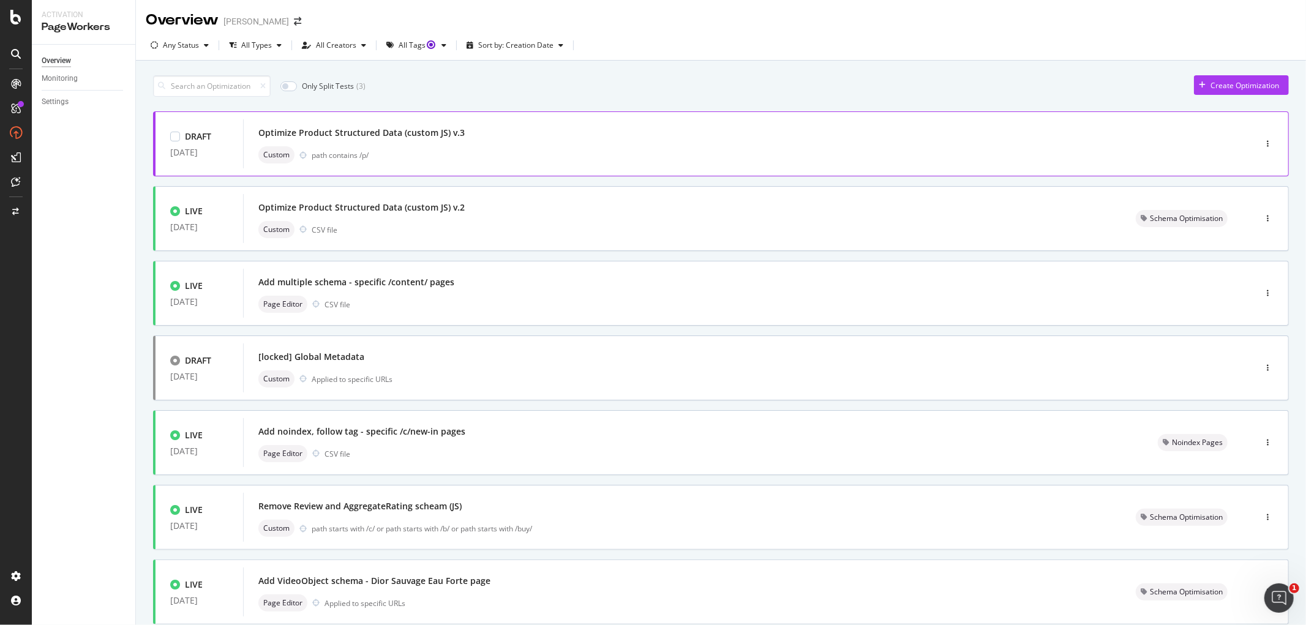
click at [373, 133] on div "Optimize Product Structured Data (custom JS) v.3" at bounding box center [361, 133] width 206 height 12
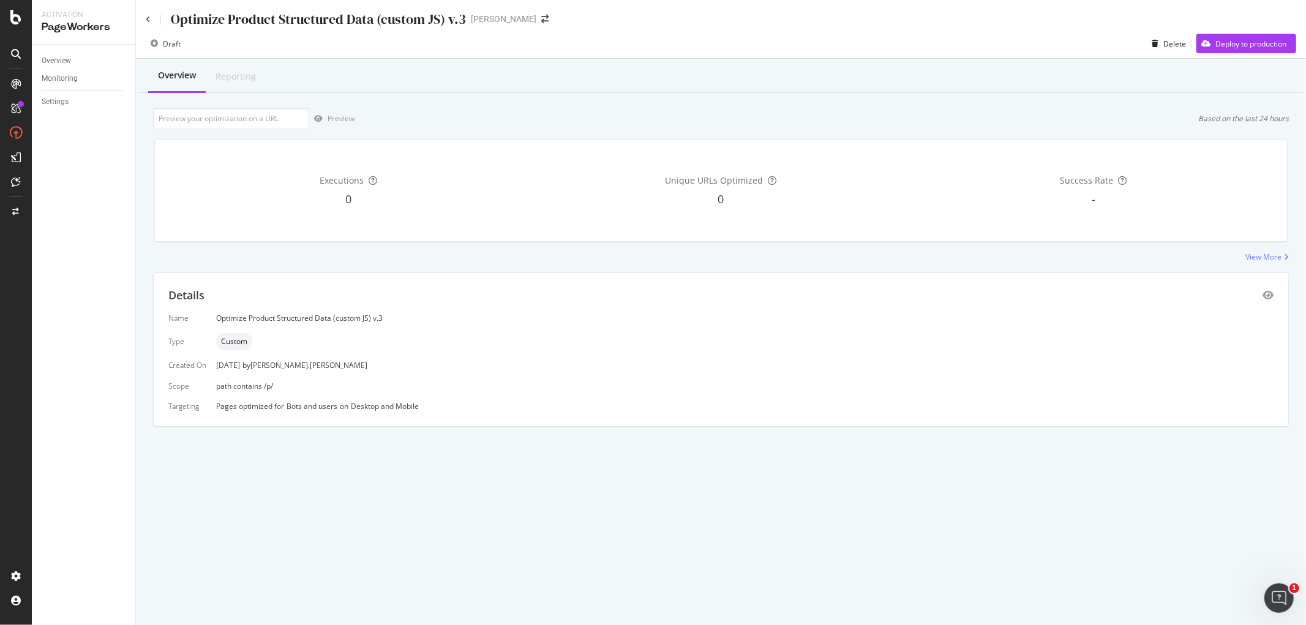
click at [143, 19] on div "Optimize Product Structured Data (custom JS) v.3 [PERSON_NAME]" at bounding box center [721, 14] width 1170 height 29
click at [149, 19] on icon at bounding box center [148, 19] width 5 height 7
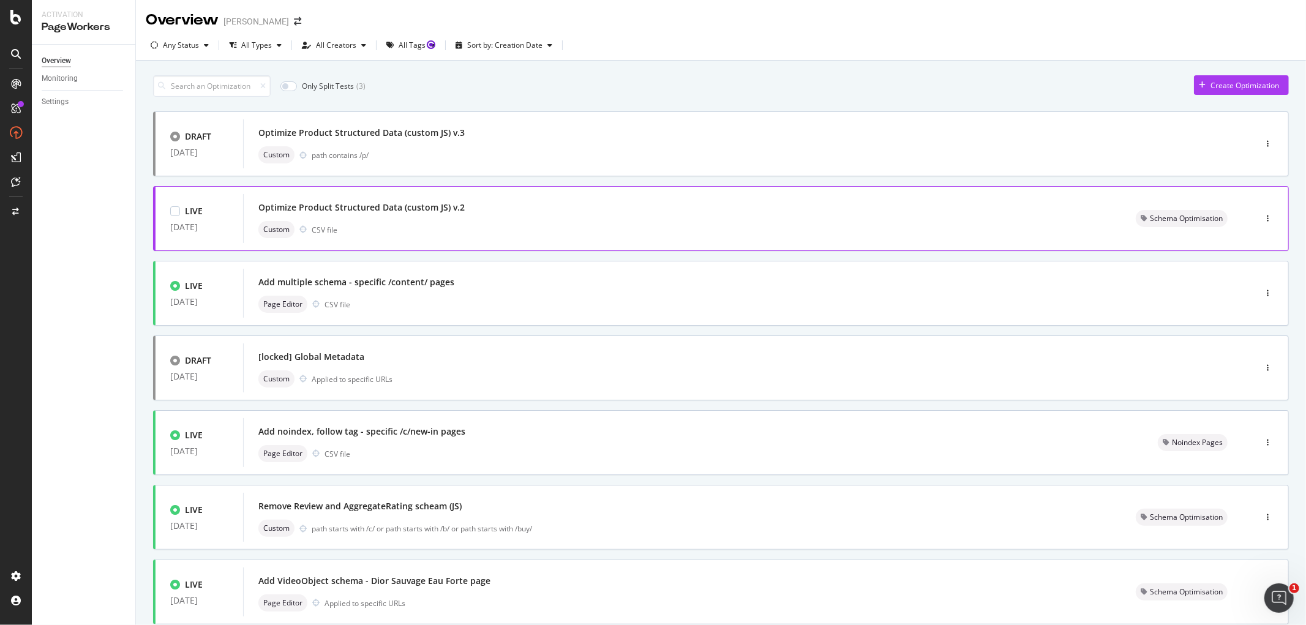
click at [441, 217] on div "Optimize Product Structured Data (custom JS) v.2 Custom CSV file" at bounding box center [682, 218] width 848 height 39
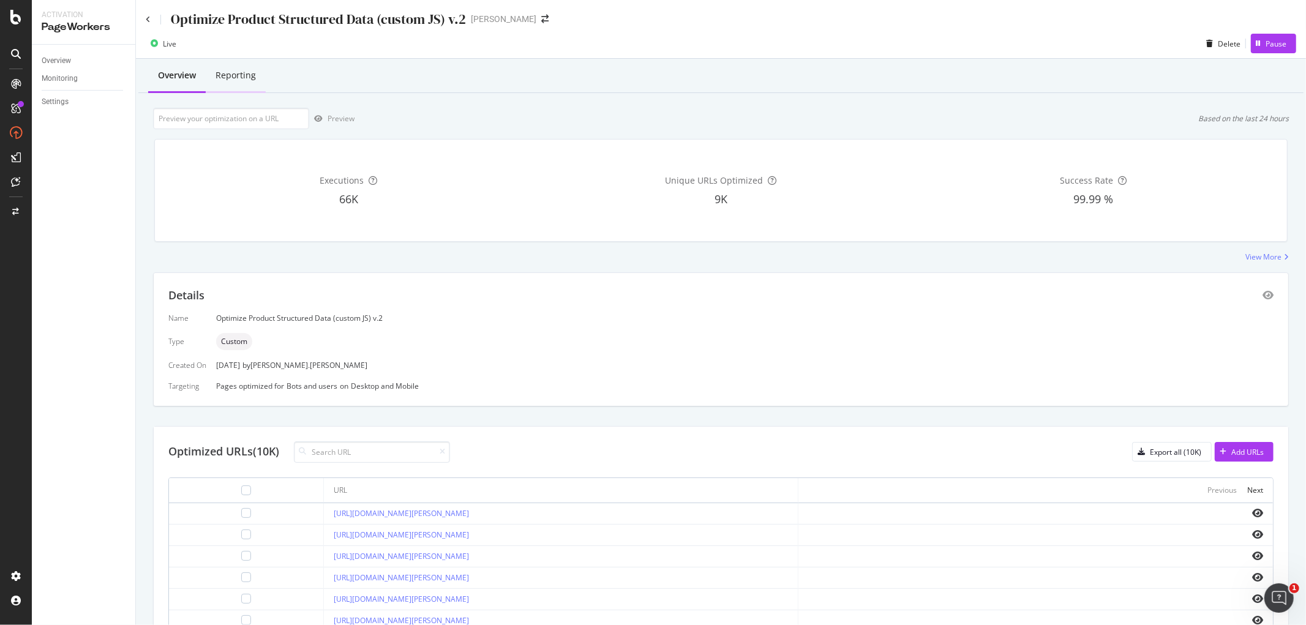
click at [228, 75] on div "Reporting" at bounding box center [236, 75] width 40 height 12
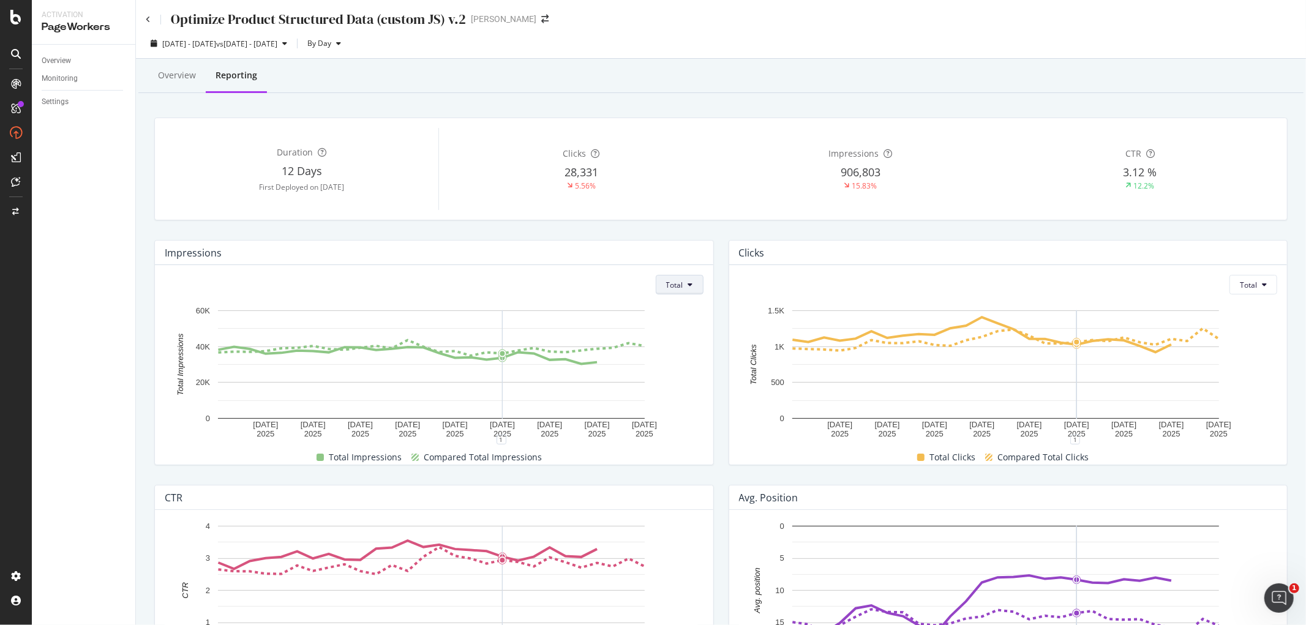
click at [678, 286] on button "Total" at bounding box center [680, 285] width 48 height 20
click at [151, 20] on div "Optimize Product Structured Data (custom JS) v.2" at bounding box center [306, 19] width 320 height 19
click at [149, 20] on icon at bounding box center [148, 19] width 5 height 7
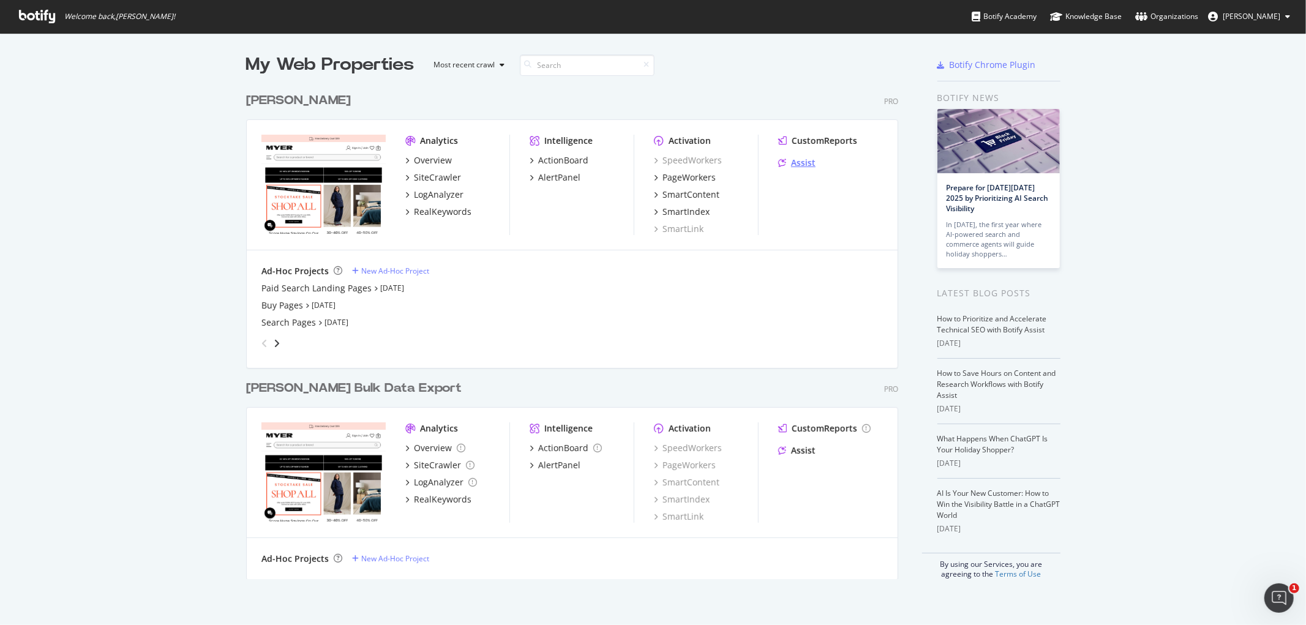
click at [793, 160] on div "Assist" at bounding box center [803, 163] width 24 height 12
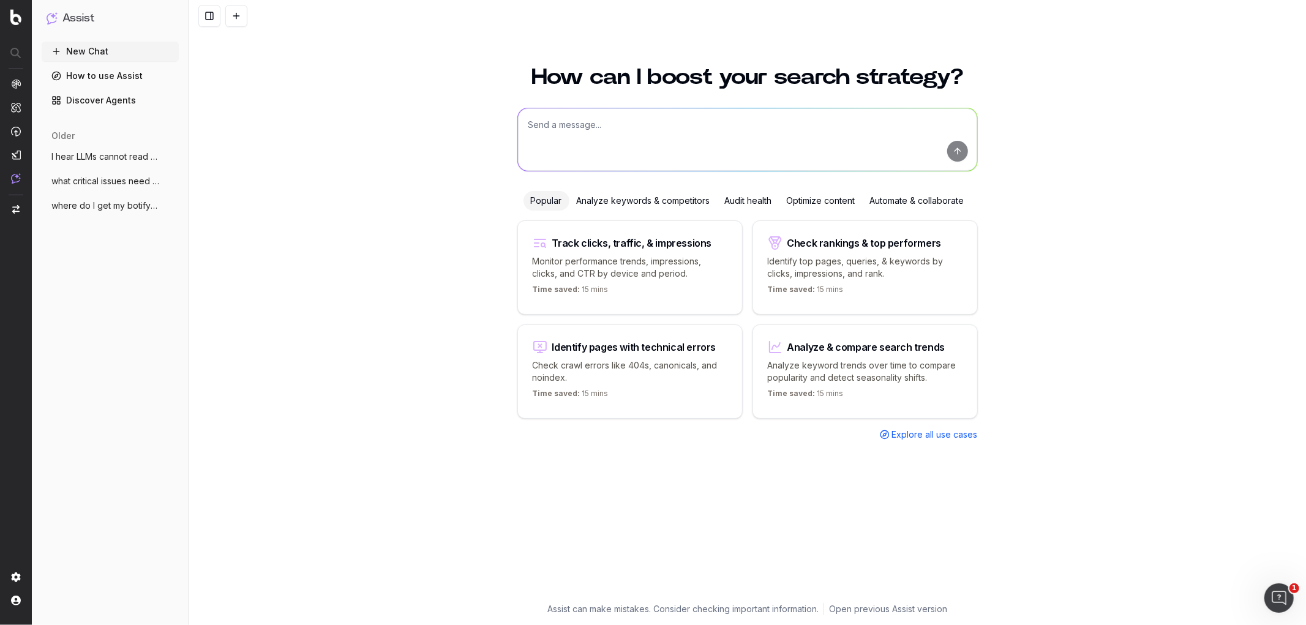
click at [113, 154] on span "I hear LLMs cannot read JavaScript conte" at bounding box center [105, 157] width 108 height 12
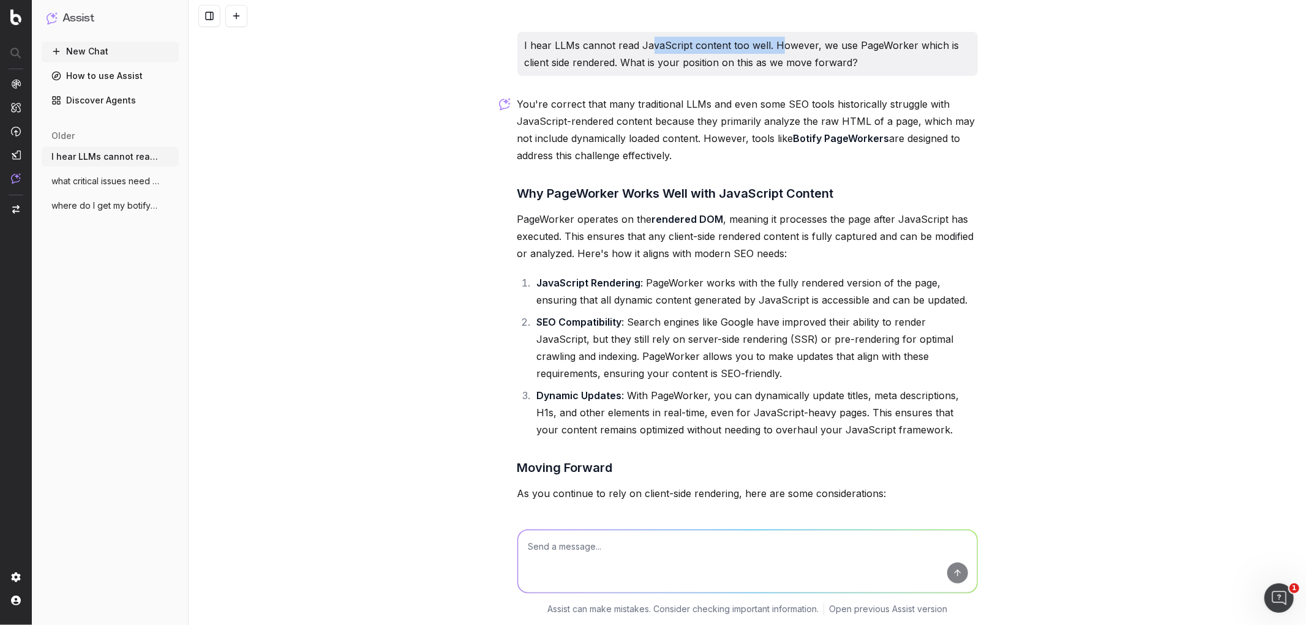
drag, startPoint x: 644, startPoint y: 47, endPoint x: 772, endPoint y: 41, distance: 128.1
click at [772, 41] on p "I hear LLMs cannot read JavaScript content too well. However, we use PageWorker…" at bounding box center [748, 54] width 446 height 34
drag, startPoint x: 549, startPoint y: 105, endPoint x: 741, endPoint y: 106, distance: 191.6
click at [741, 106] on p "You're correct that many traditional LLMs and even some SEO tools historically …" at bounding box center [747, 130] width 460 height 69
drag, startPoint x: 610, startPoint y: 191, endPoint x: 694, endPoint y: 185, distance: 83.5
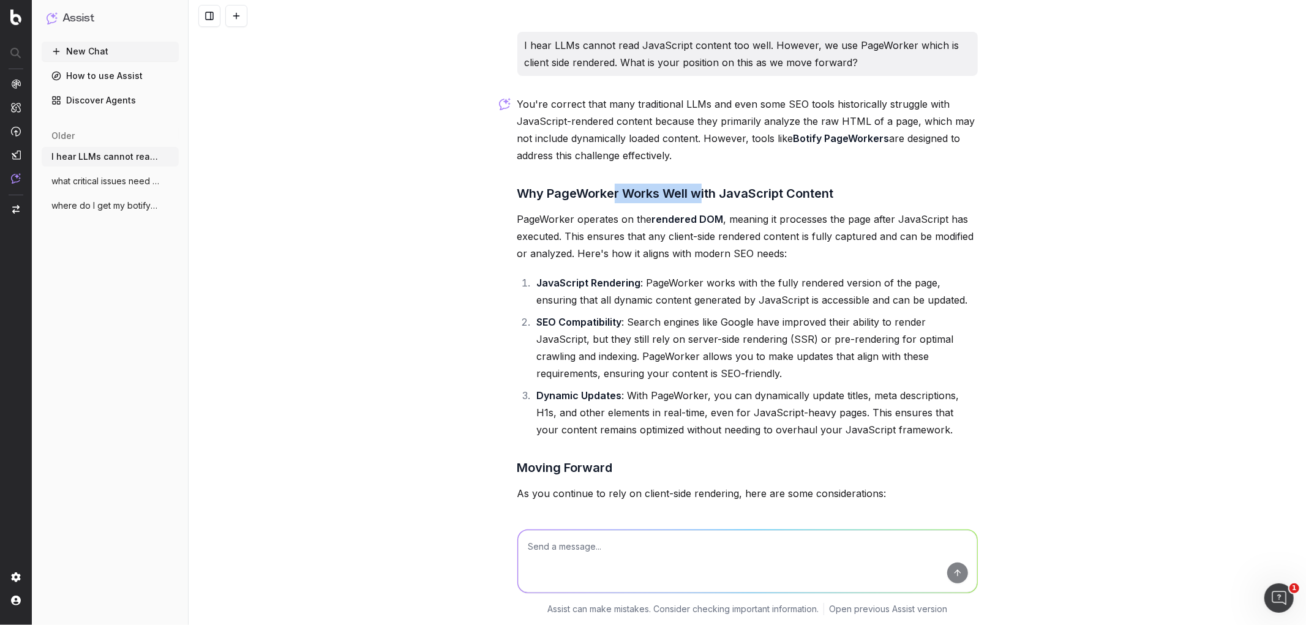
click at [694, 185] on h3 "Why PageWorker Works Well with JavaScript Content" at bounding box center [747, 194] width 460 height 20
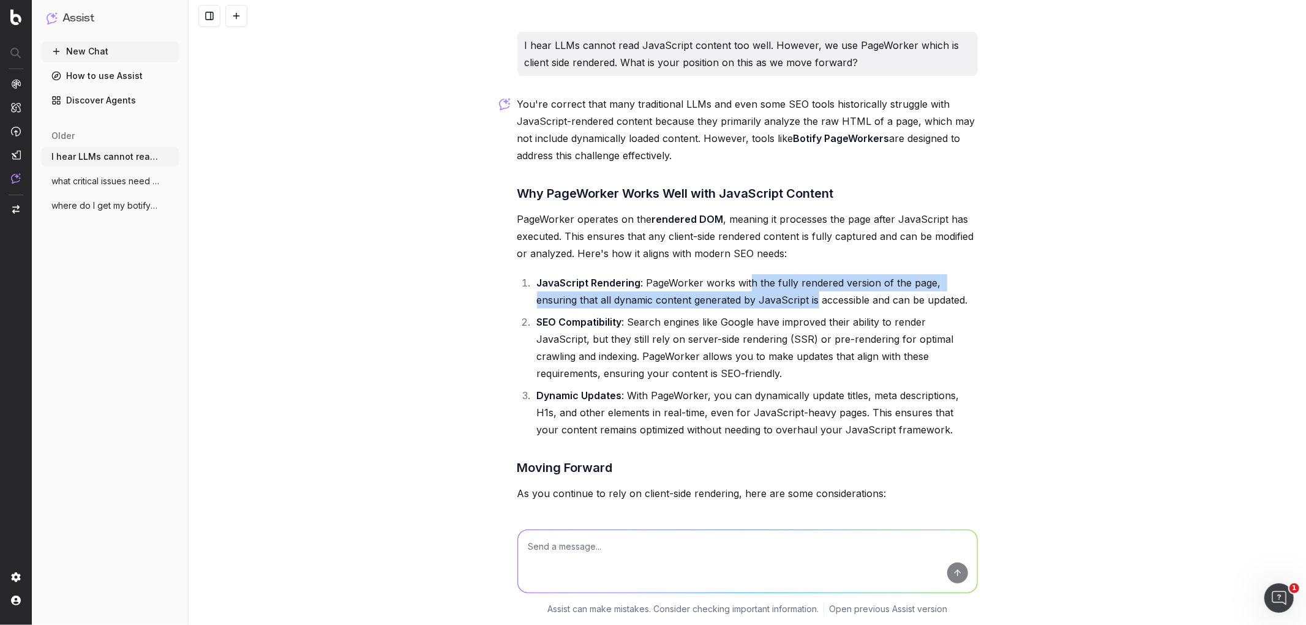
drag, startPoint x: 742, startPoint y: 290, endPoint x: 769, endPoint y: 291, distance: 27.0
click at [769, 291] on li "JavaScript Rendering : PageWorker works with the fully rendered version of the …" at bounding box center [755, 291] width 445 height 34
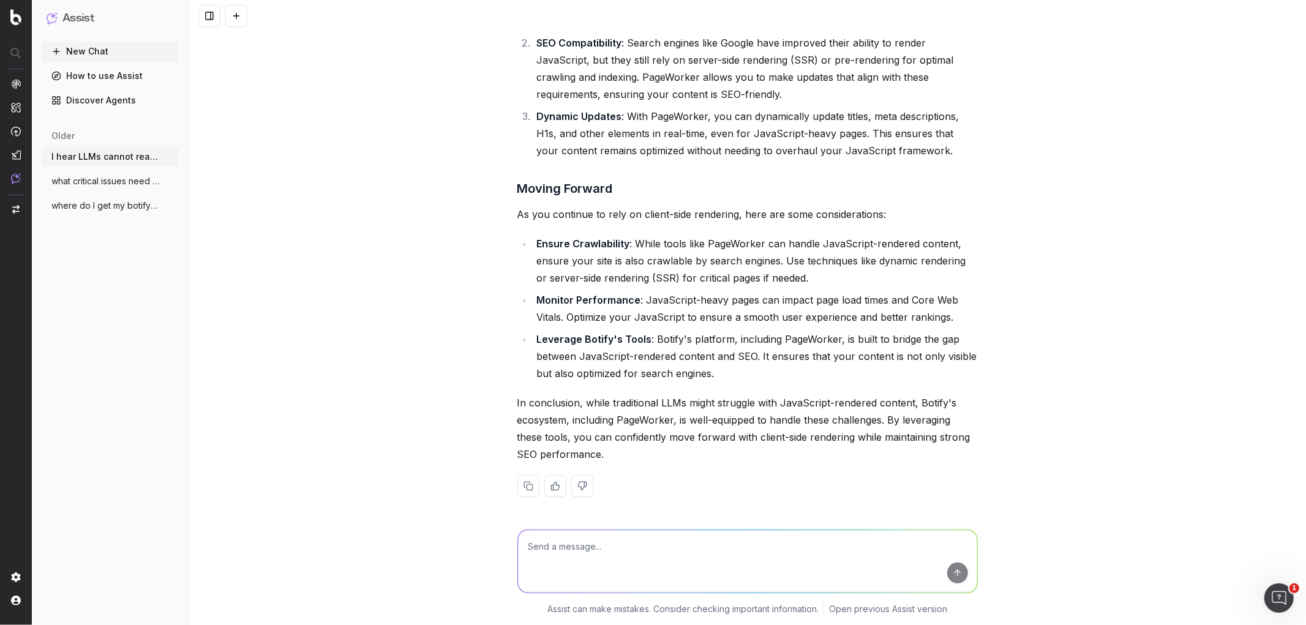
scroll to position [280, 0]
